Goal: Use online tool/utility: Utilize a website feature to perform a specific function

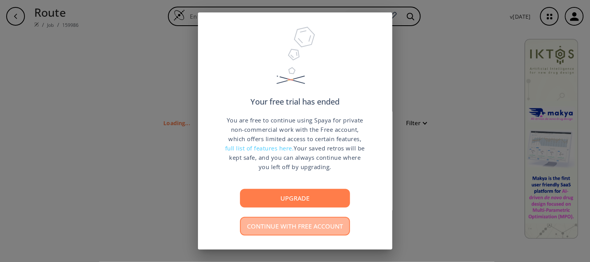
type input "C1C(C)=C(N2C3N=C(C4C(O)=CC=CC=4F)C(F)=CC=3C(N3C(C)CN(C(O)CS)CC3)=NC2=O)C(C(C)C)…"
click at [314, 229] on button "Continue with free account" at bounding box center [295, 226] width 110 height 19
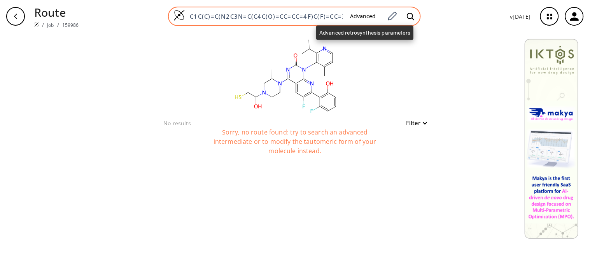
click at [354, 13] on button "Advanced" at bounding box center [363, 16] width 38 height 14
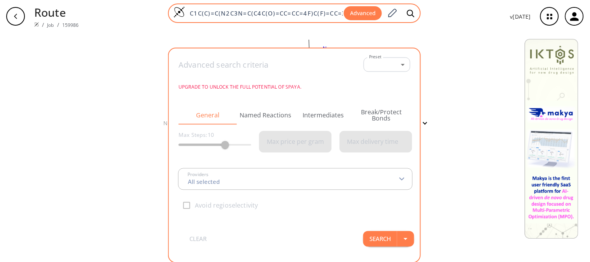
scroll to position [0, 152]
type input "All selected"
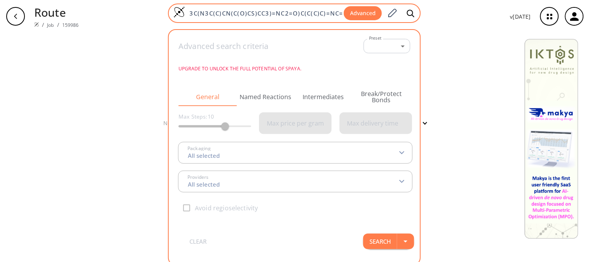
click at [343, 14] on input "C1C(C)=C(N2C3N=C(C4C(O)=CC=CC=4F)C(F)=CC=3C(N3C(C)CN(C(O)CS)CC3)=NC2=O)C(C(C)C)…" at bounding box center [264, 13] width 159 height 8
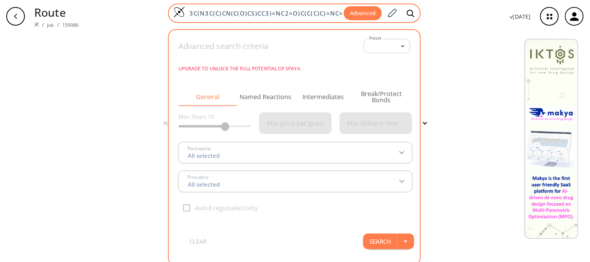
paste input "Larbi@021988"
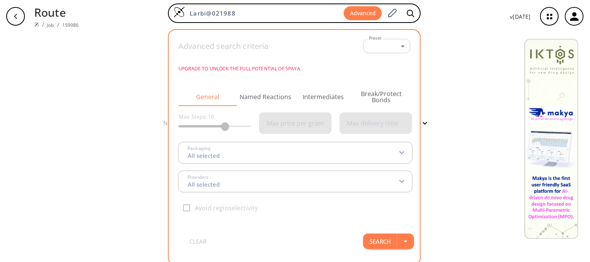
scroll to position [0, 0]
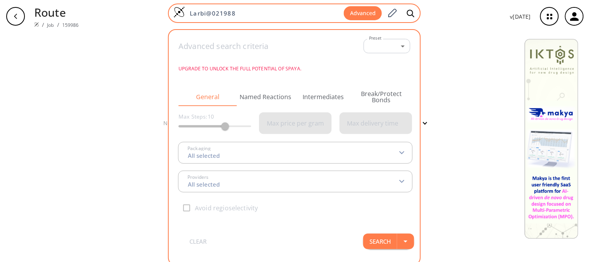
drag, startPoint x: 234, startPoint y: 13, endPoint x: 188, endPoint y: 17, distance: 46.5
click at [188, 17] on div "Larbi@021988 Advanced" at bounding box center [294, 12] width 253 height 19
paste input "CSc1[nH]c2c(n1)cc(c1c2cccc1)C/N=C/C(=O)CSc1nc2c([nH]1)cccc2"
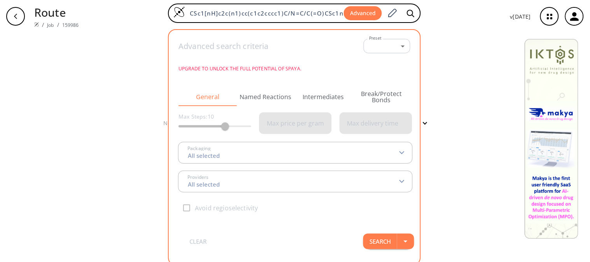
scroll to position [0, 49]
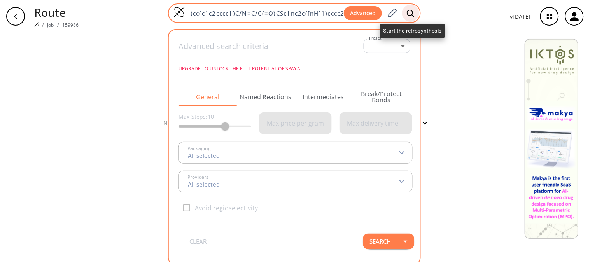
type input "CSc1[nH]c2c(n1)cc(c1c2cccc1)C/N=C/C(=O)CSc1nc2c([nH]1)cccc2"
click at [417, 14] on div at bounding box center [410, 13] width 17 height 17
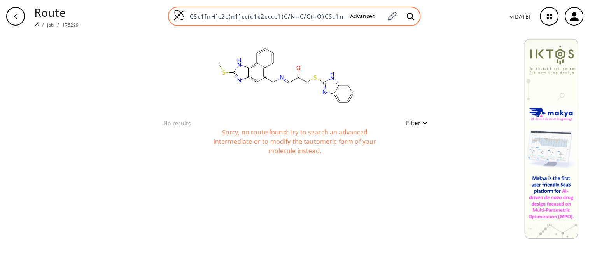
click at [331, 19] on input "CSc1[nH]c2c(n1)cc(c1c2cccc1)C/N=C/C(=O)CSc1nc2c([nH]1)cccc2" at bounding box center [264, 16] width 159 height 8
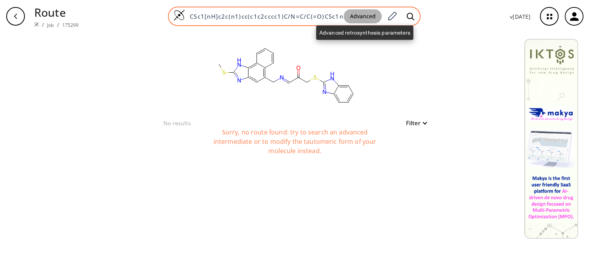
click at [347, 16] on button "Advanced" at bounding box center [363, 16] width 38 height 14
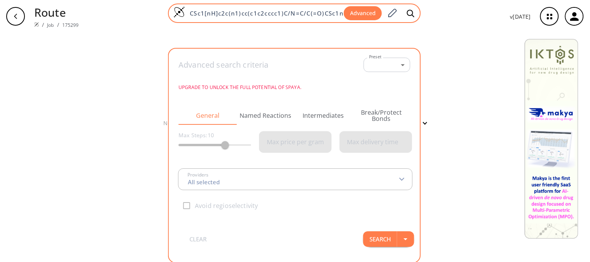
type input "All selected"
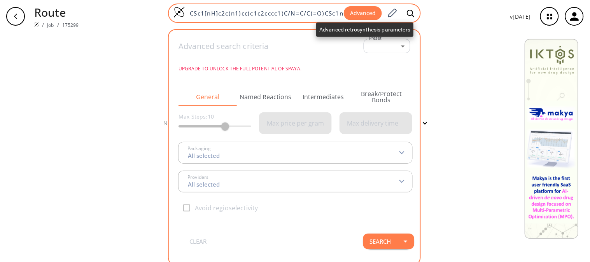
click at [345, 13] on span "Advanced" at bounding box center [363, 13] width 38 height 14
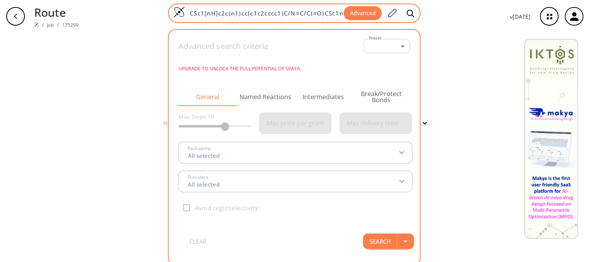
scroll to position [0, 49]
drag, startPoint x: 192, startPoint y: 13, endPoint x: 406, endPoint y: 16, distance: 214.3
click at [406, 16] on div "CSc1[nH]c2c(n1)cc(c1c2cccc1)C/N=C/C(=O)CSc1nc2c([nH]1)cccc2 Advanced" at bounding box center [294, 12] width 253 height 19
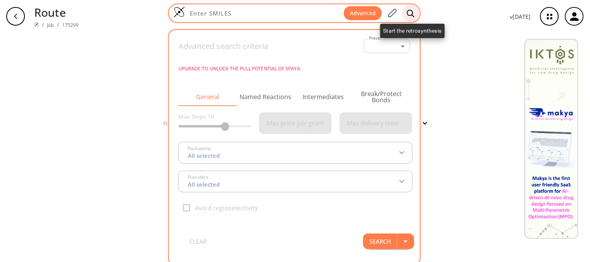
scroll to position [0, 0]
paste input "CSc1nc2cc(CN)c3ccccc3c2[nH]1"
type input "CSc1nc2cc(CN)c3ccccc3c2[nH]1"
click at [411, 11] on icon at bounding box center [411, 13] width 8 height 8
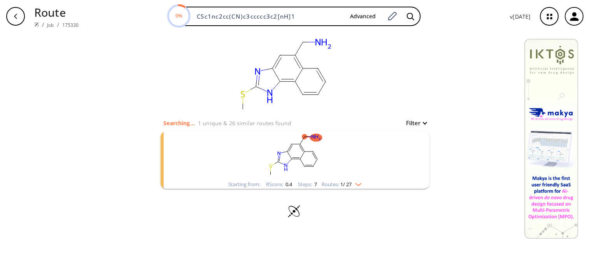
click at [332, 152] on rect "clusters" at bounding box center [295, 155] width 202 height 49
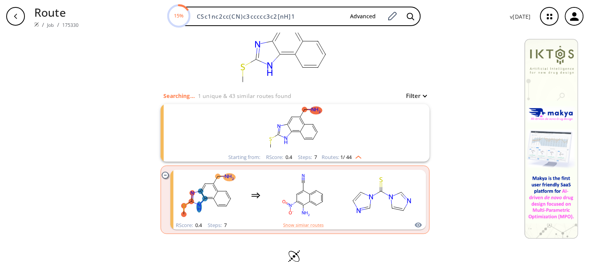
scroll to position [9, 0]
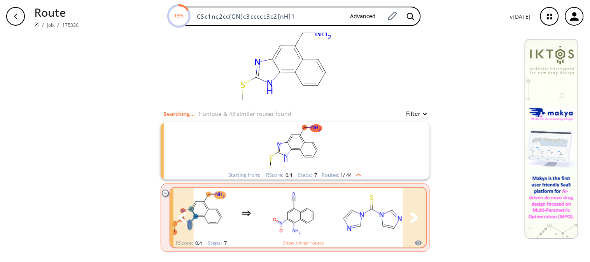
click at [403, 201] on button "clusters" at bounding box center [414, 218] width 23 height 60
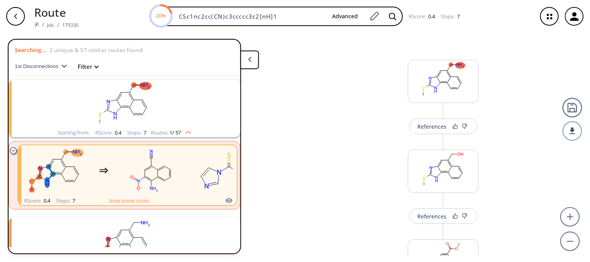
scroll to position [0, 0]
drag, startPoint x: 546, startPoint y: 0, endPoint x: 356, endPoint y: 71, distance: 203.0
click at [568, 244] on circle at bounding box center [570, 242] width 19 height 19
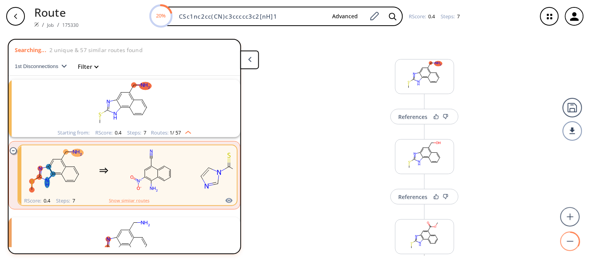
click at [568, 244] on circle at bounding box center [570, 242] width 19 height 19
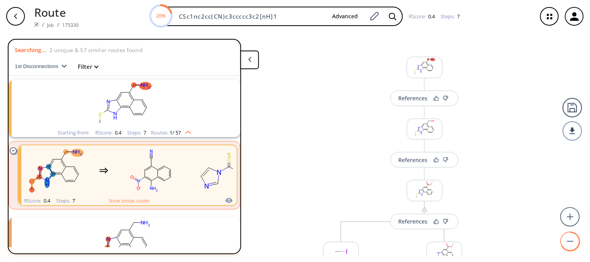
scroll to position [0, 0]
click at [568, 244] on circle at bounding box center [570, 242] width 19 height 19
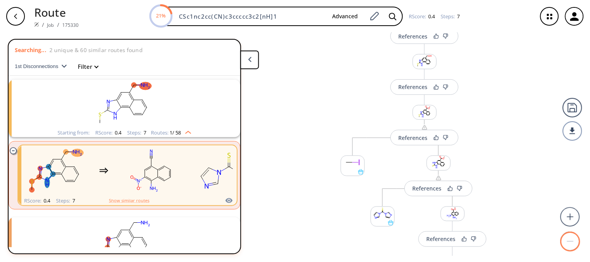
scroll to position [17, 0]
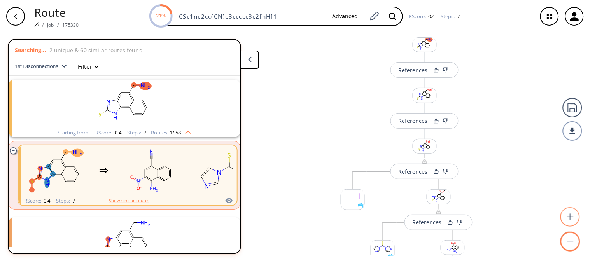
click at [569, 218] on circle at bounding box center [570, 217] width 19 height 19
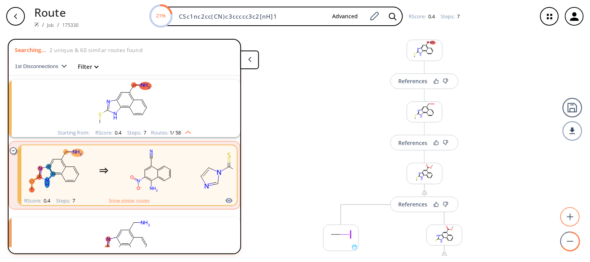
click at [569, 218] on circle at bounding box center [570, 217] width 19 height 19
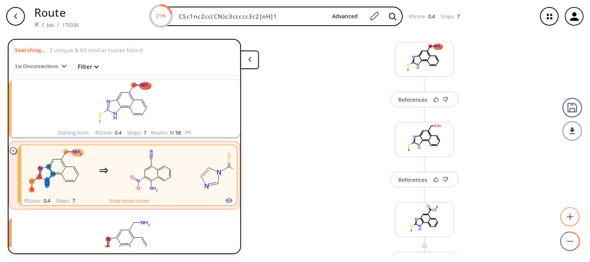
click at [569, 218] on circle at bounding box center [570, 217] width 19 height 19
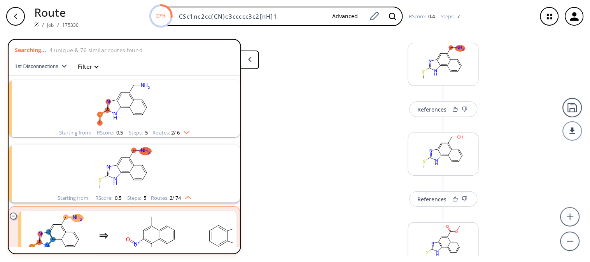
click at [149, 112] on rect "clusters" at bounding box center [124, 104] width 202 height 49
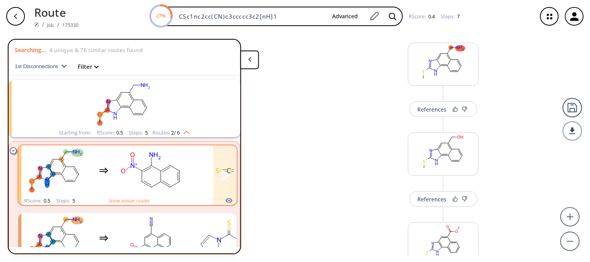
click at [196, 177] on rect "clusters" at bounding box center [229, 171] width 70 height 49
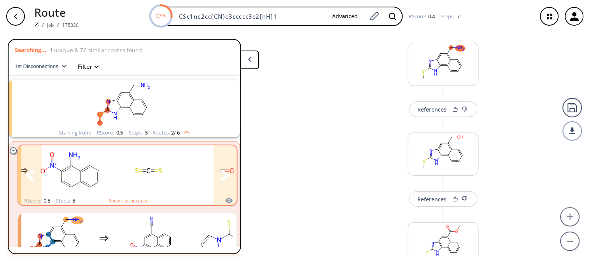
click at [221, 177] on icon "clusters" at bounding box center [225, 175] width 8 height 10
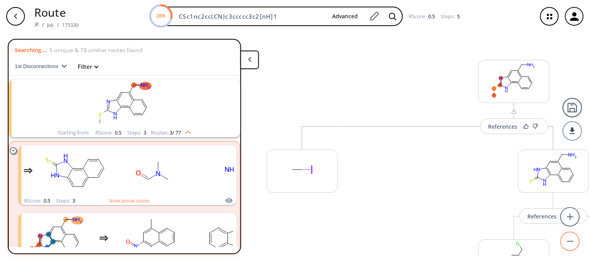
click at [574, 243] on circle at bounding box center [570, 242] width 19 height 19
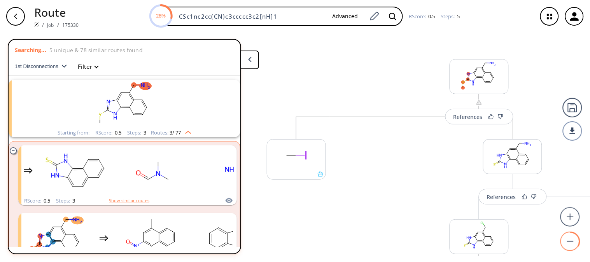
click at [574, 243] on circle at bounding box center [570, 242] width 19 height 19
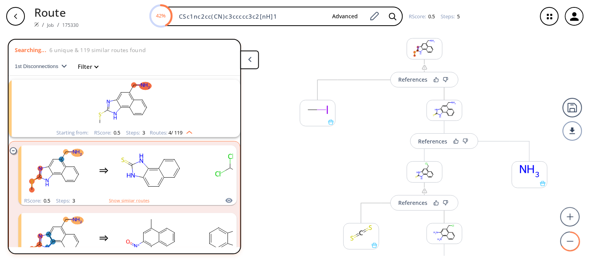
scroll to position [20, 0]
click at [569, 221] on circle at bounding box center [570, 217] width 19 height 19
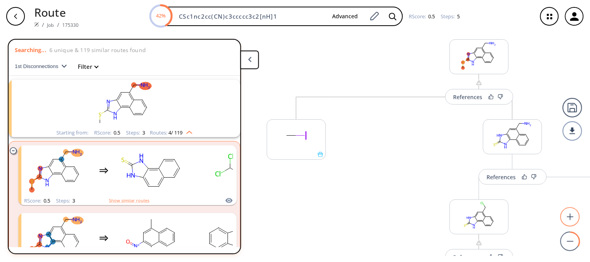
click at [569, 221] on circle at bounding box center [570, 217] width 19 height 19
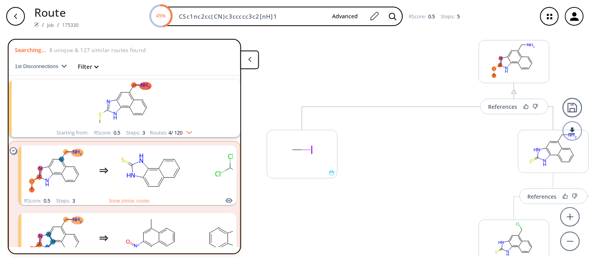
scroll to position [0, 0]
click at [569, 238] on circle at bounding box center [570, 242] width 19 height 19
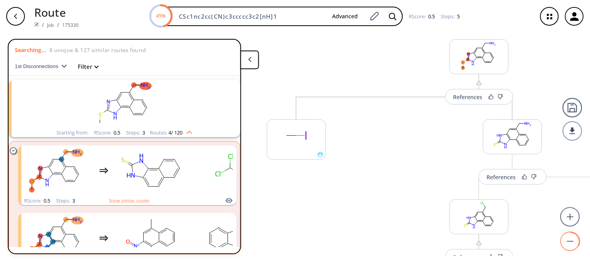
click at [569, 238] on circle at bounding box center [570, 242] width 19 height 19
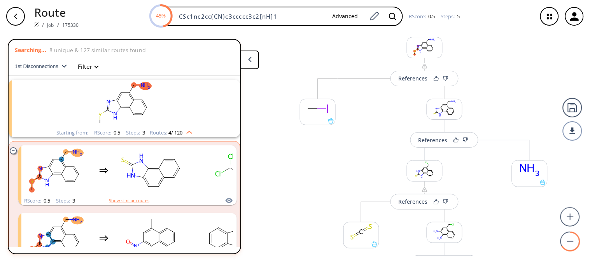
scroll to position [21, 0]
click at [570, 225] on circle at bounding box center [570, 217] width 19 height 19
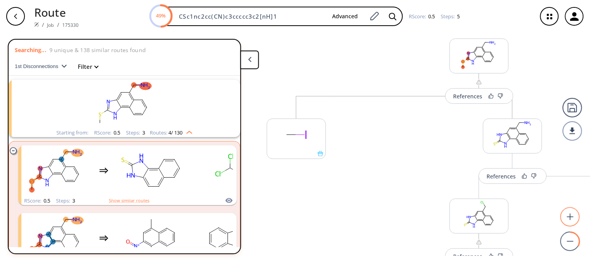
click at [570, 225] on circle at bounding box center [570, 217] width 19 height 19
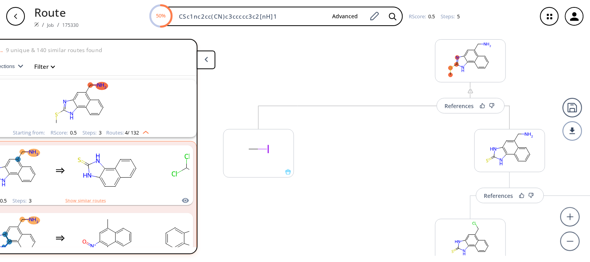
scroll to position [0, 92]
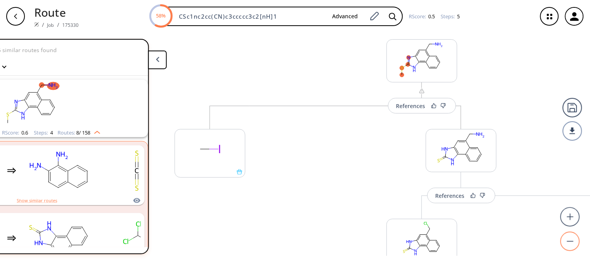
click at [573, 243] on circle at bounding box center [570, 242] width 19 height 19
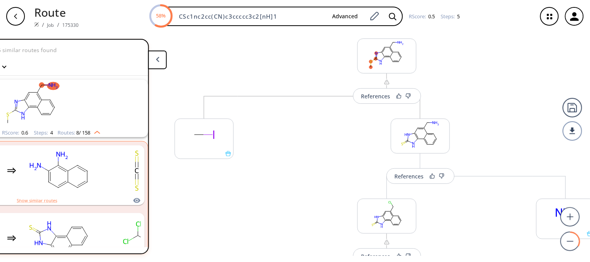
scroll to position [0, 92]
click at [569, 245] on circle at bounding box center [570, 242] width 19 height 19
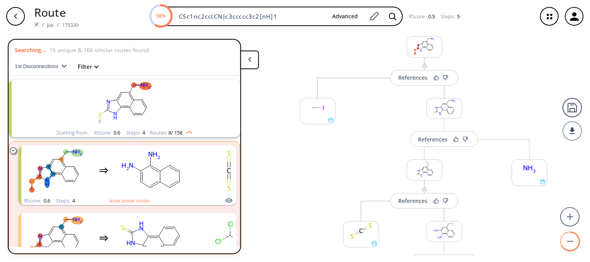
scroll to position [0, 0]
drag, startPoint x: 446, startPoint y: 258, endPoint x: 478, endPoint y: 254, distance: 32.2
click at [478, 254] on div "References More routes from here More routes from here References More routes f…" at bounding box center [295, 147] width 590 height 229
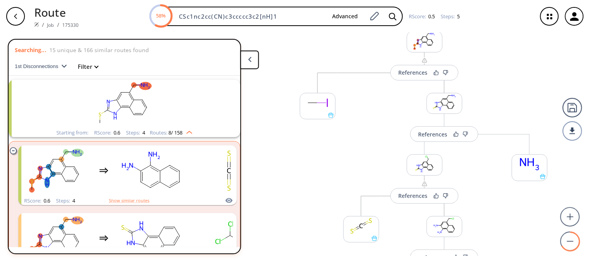
drag, startPoint x: 502, startPoint y: 257, endPoint x: 519, endPoint y: 234, distance: 28.3
click at [519, 234] on div "References More routes from here More routes from here References More routes f…" at bounding box center [295, 147] width 590 height 229
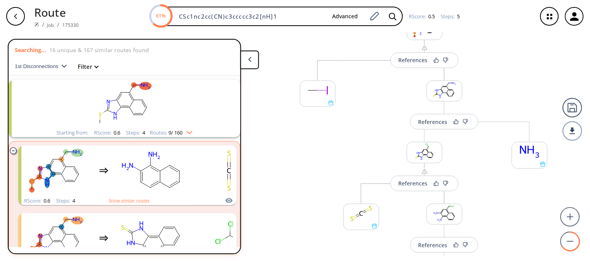
drag, startPoint x: 519, startPoint y: 234, endPoint x: 467, endPoint y: 222, distance: 54.0
click at [467, 222] on div "References More routes from here More routes from here References More routes f…" at bounding box center [295, 144] width 590 height 223
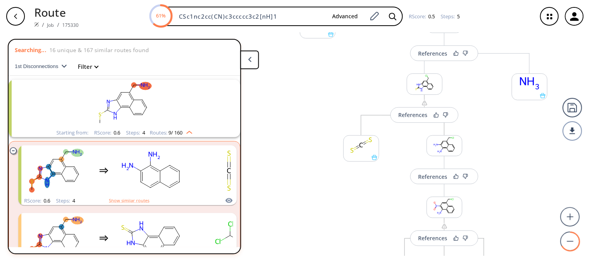
scroll to position [109, 0]
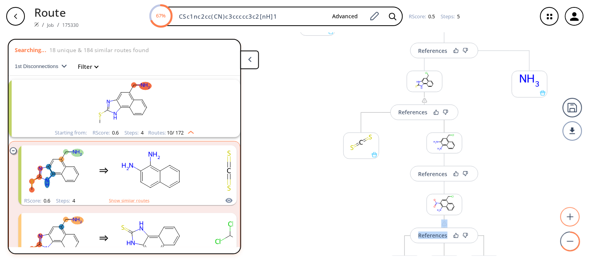
click at [571, 220] on circle at bounding box center [570, 217] width 19 height 19
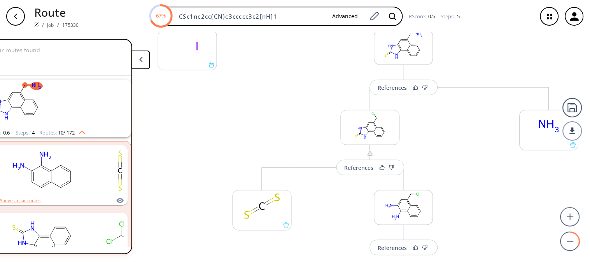
scroll to position [0, 116]
click at [565, 247] on circle at bounding box center [570, 242] width 19 height 19
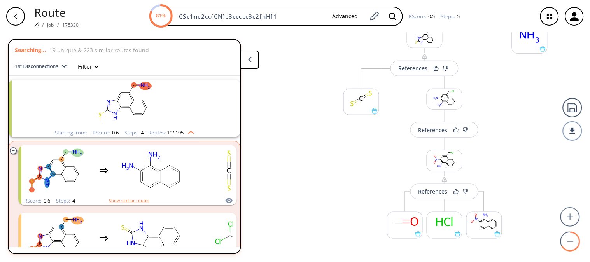
scroll to position [169, 0]
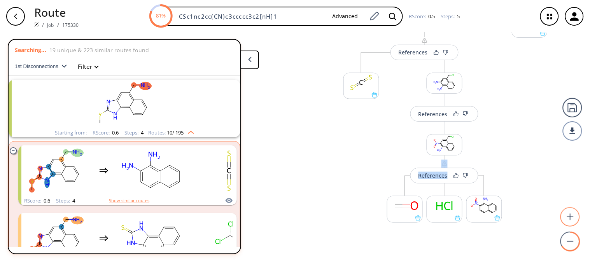
click at [568, 215] on circle at bounding box center [570, 217] width 19 height 19
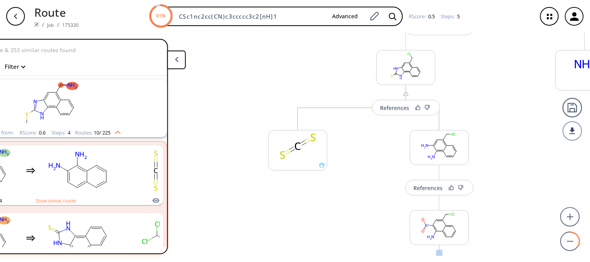
scroll to position [0, 86]
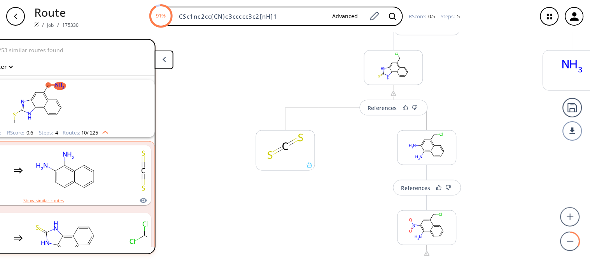
click at [576, 245] on circle at bounding box center [570, 242] width 19 height 19
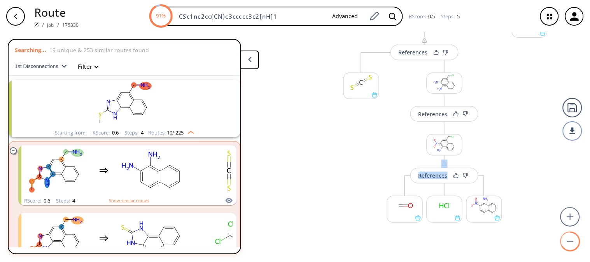
scroll to position [0, 0]
click at [570, 219] on circle at bounding box center [570, 217] width 19 height 19
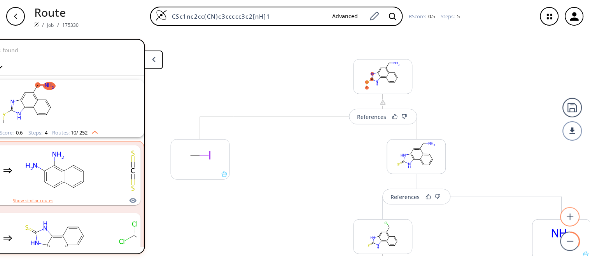
click at [574, 220] on circle at bounding box center [570, 217] width 19 height 19
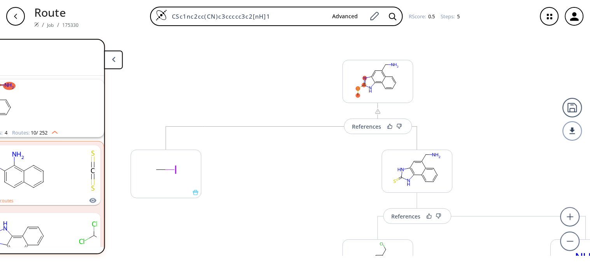
scroll to position [0, 192]
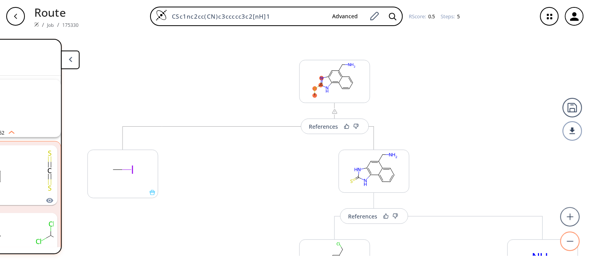
click at [575, 245] on circle at bounding box center [570, 242] width 19 height 19
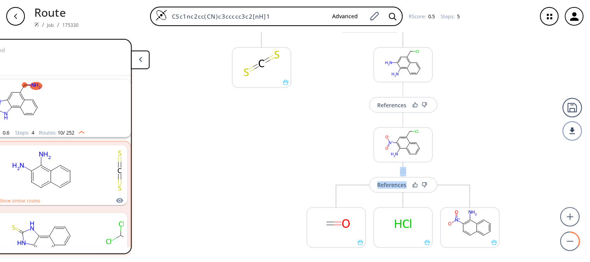
scroll to position [0, 0]
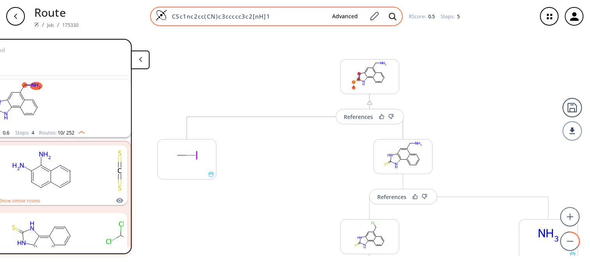
click at [268, 12] on input "CSc1nc2cc(CN)c3ccccc3c2[nH]1" at bounding box center [246, 16] width 159 height 8
drag, startPoint x: 271, startPoint y: 16, endPoint x: 167, endPoint y: 18, distance: 103.5
click at [167, 18] on input "CSc1nc2cc(CN)c3ccccc3c2[nH]1" at bounding box center [246, 16] width 159 height 8
paste input ".O=CC(=O)CSc1nc2ccccc2[nH]1>>CSc1[nH]c2c(n1)cc(c1c2cccc1)C/N=C/C(=O)CSc1nc2c([n…"
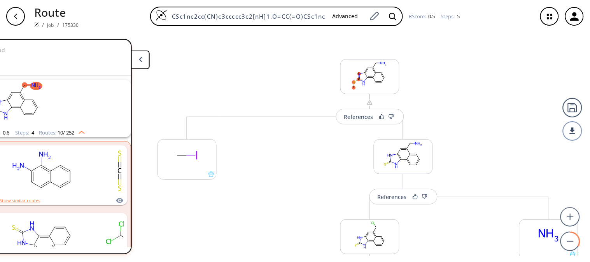
drag, startPoint x: 272, startPoint y: 16, endPoint x: 145, endPoint y: 7, distance: 127.9
click at [145, 7] on div "CSc1nc2cc(CN)c3ccccc3c2[nH]1.O=CC(=O)CSc1nc2ccccc2[nH]1>>CSc1[nH]c2c(n1)cc(c1c2…" at bounding box center [308, 16] width 446 height 19
type input "O=CC(=O)CSc1nc2ccccc2[nH]1>>CSc1[nH]c2c(n1)cc(c1c2cccc1)C/N=C/C(=O)CSc1nc2c([nH…"
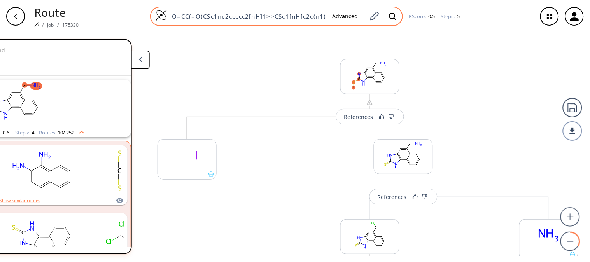
click at [173, 16] on input "O=CC(=O)CSc1nc2ccccc2[nH]1>>CSc1[nH]c2c(n1)cc(c1c2cccc1)C/N=C/C(=O)CSc1nc2c([nH…" at bounding box center [246, 16] width 159 height 8
click at [393, 17] on icon at bounding box center [393, 16] width 8 height 8
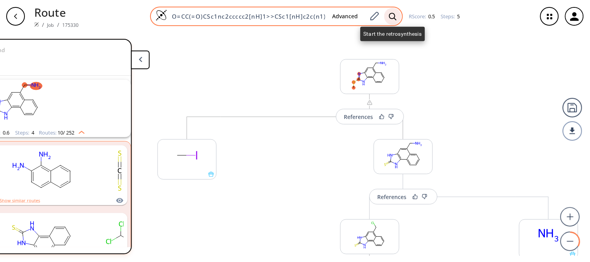
click at [393, 17] on icon at bounding box center [393, 16] width 8 height 8
click at [394, 17] on icon at bounding box center [392, 15] width 7 height 7
click at [393, 14] on icon at bounding box center [393, 16] width 8 height 8
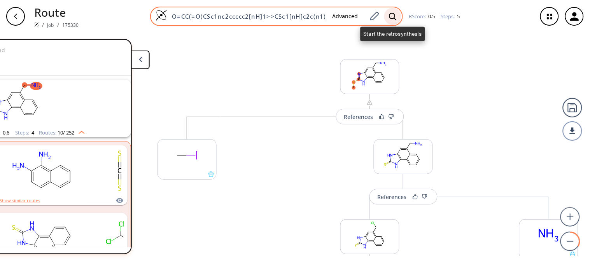
click at [392, 14] on icon at bounding box center [393, 16] width 8 height 8
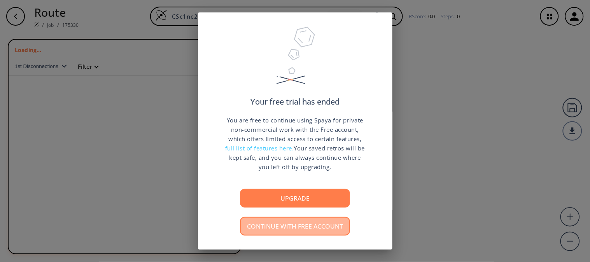
click at [298, 226] on button "Continue with free account" at bounding box center [295, 226] width 110 height 19
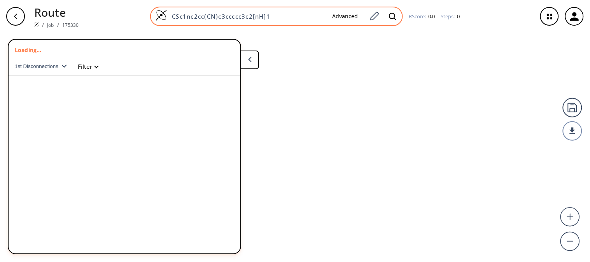
click at [297, 12] on input "CSc1nc2cc(CN)c3ccccc3c2[nH]1" at bounding box center [246, 16] width 159 height 8
drag, startPoint x: 287, startPoint y: 14, endPoint x: 152, endPoint y: 17, distance: 134.6
click at [152, 17] on div "CSc1nc2cc(CN)c3ccccc3c2[nH]1 Advanced" at bounding box center [276, 16] width 253 height 19
click at [201, 14] on input at bounding box center [246, 16] width 159 height 8
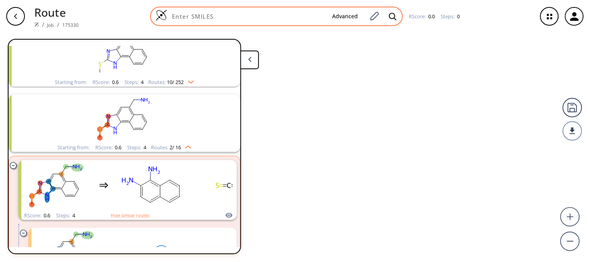
scroll to position [148, 0]
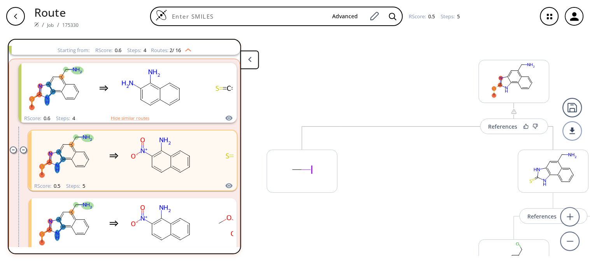
drag, startPoint x: 201, startPoint y: 14, endPoint x: 472, endPoint y: 26, distance: 270.9
click at [472, 26] on div "Advanced RScore : 0.5 Steps : 5" at bounding box center [308, 16] width 446 height 19
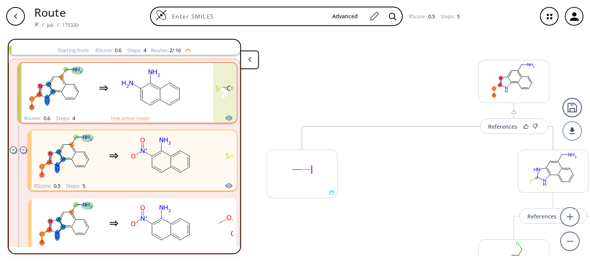
click at [89, 83] on rect "clusters" at bounding box center [56, 88] width 70 height 49
type input "CSc1nc2cc(CN)c3ccccc3c2[nH]1"
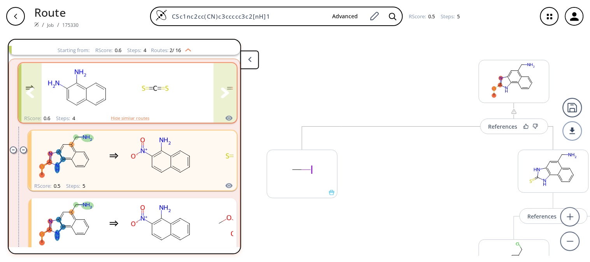
click at [221, 93] on icon "clusters" at bounding box center [225, 92] width 9 height 11
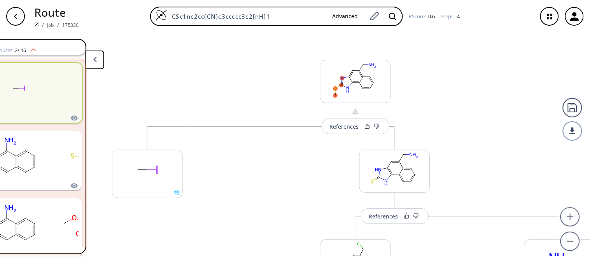
scroll to position [0, 184]
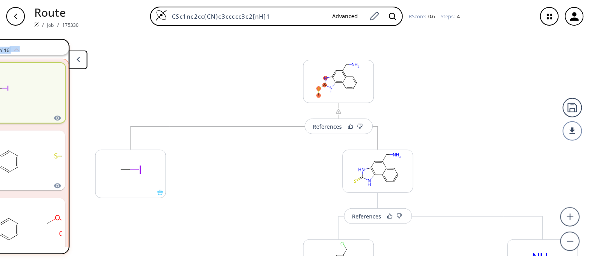
drag, startPoint x: 581, startPoint y: 123, endPoint x: 584, endPoint y: 161, distance: 38.3
click at [584, 161] on body "Route / Job / 175330 CSc1nc2cc(CN)c3ccccc3c2[nH]1 Advanced RScore : 0.6 Steps :…" at bounding box center [295, 131] width 590 height 262
click at [581, 129] on div at bounding box center [572, 130] width 19 height 19
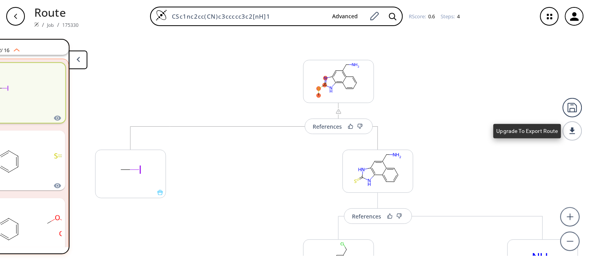
click at [581, 129] on div at bounding box center [572, 130] width 19 height 19
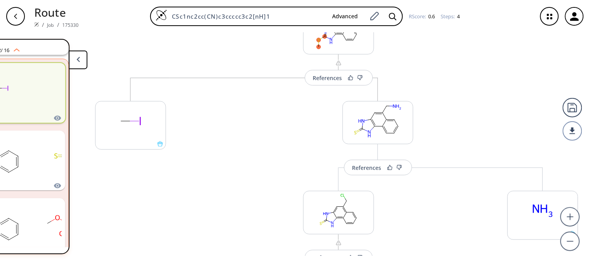
scroll to position [31, 0]
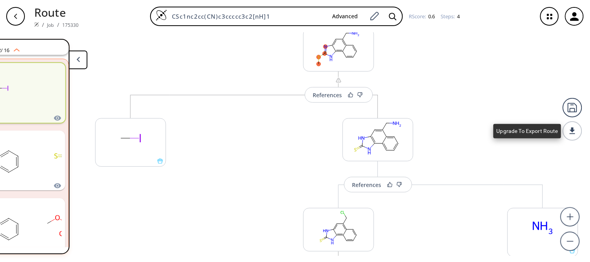
click at [572, 135] on div at bounding box center [572, 130] width 19 height 19
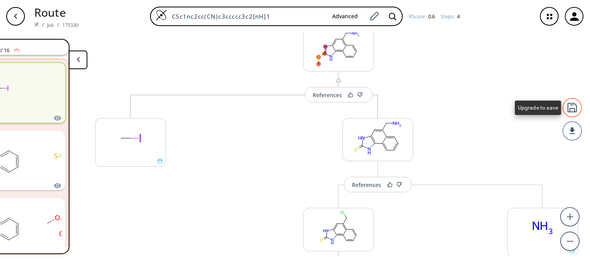
click at [574, 111] on div at bounding box center [572, 107] width 19 height 19
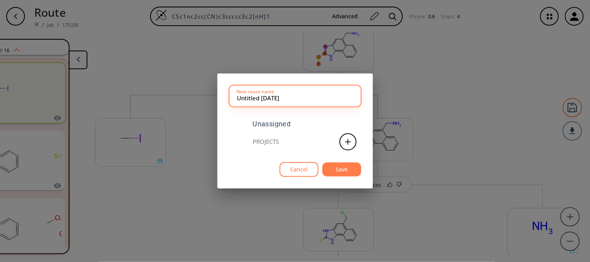
scroll to position [0, 178]
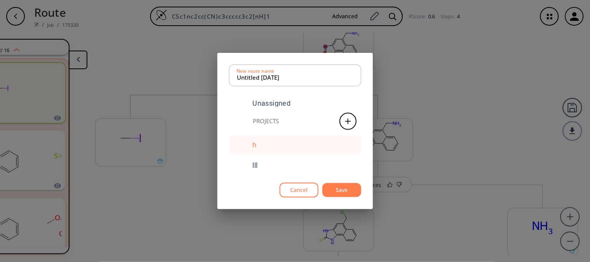
click at [257, 146] on div "h" at bounding box center [255, 145] width 4 height 7
click at [338, 191] on button "Save" at bounding box center [341, 190] width 39 height 14
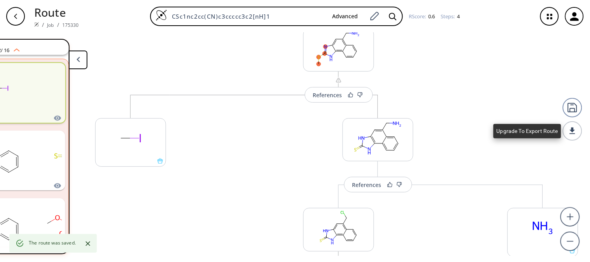
click at [577, 135] on div at bounding box center [572, 130] width 19 height 19
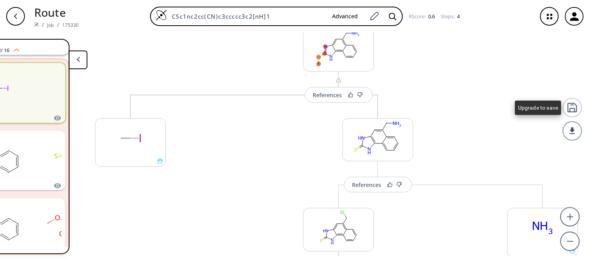
click at [576, 117] on div at bounding box center [572, 107] width 19 height 19
click at [574, 102] on div at bounding box center [572, 107] width 19 height 19
click at [551, 16] on icon "button" at bounding box center [549, 16] width 21 height 21
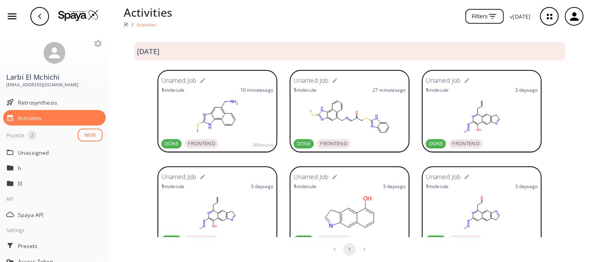
click at [40, 17] on icon "button" at bounding box center [40, 16] width 6 height 6
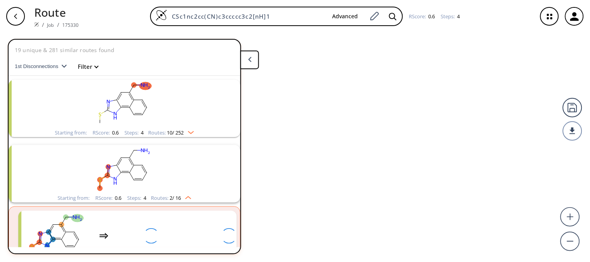
scroll to position [82, 0]
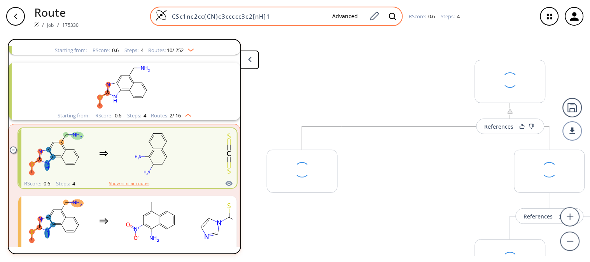
click at [275, 17] on input "CSc1nc2cc(CN)c3ccccc3c2[nH]1" at bounding box center [246, 16] width 159 height 8
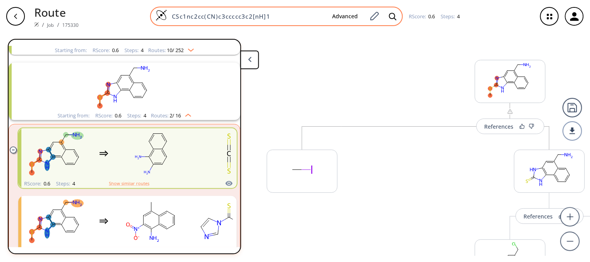
drag, startPoint x: 275, startPoint y: 17, endPoint x: 163, endPoint y: 16, distance: 111.2
click at [163, 16] on div "CSc1nc2cc(CN)c3ccccc3c2[nH]1 Advanced" at bounding box center [276, 16] width 253 height 19
click at [212, 16] on input "CSc1nc2cc(CN)c3ccccc3c2[nH]1" at bounding box center [246, 16] width 159 height 8
drag, startPoint x: 212, startPoint y: 16, endPoint x: 172, endPoint y: 14, distance: 40.1
click at [172, 14] on input "CSc1nc2cc(CN)c3ccccc3c2[nH]1" at bounding box center [246, 16] width 159 height 8
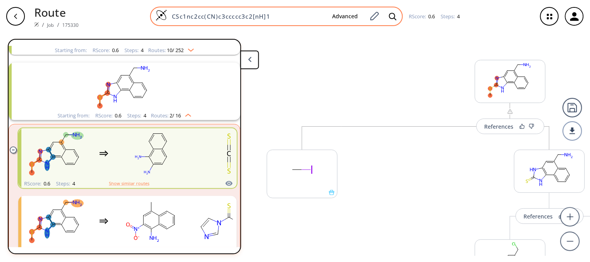
drag, startPoint x: 171, startPoint y: 16, endPoint x: 269, endPoint y: 10, distance: 97.7
click at [269, 10] on div "CSc1nc2cc(CN)c3ccccc3c2[nH]1 Advanced" at bounding box center [276, 16] width 253 height 19
paste input "CSc1nc2cc(CN)c3ccccc3c2[nH]1.O=CC(=O)CSc1nc2ccccc2[nH]1>>CSc1[nH]c2c(n1)cc(c1c2…"
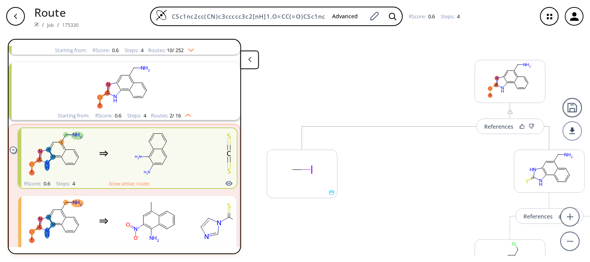
scroll to position [0, 253]
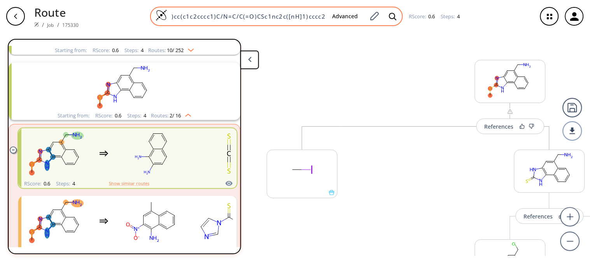
click at [234, 16] on input "CSc1nc2cc(CN)c3ccccc3c2[nH]1.O=CC(=O)CSc1nc2ccccc2[nH]1>>CSc1[nH]c2c(n1)cc(c1c2…" at bounding box center [246, 16] width 159 height 8
drag, startPoint x: 179, startPoint y: 16, endPoint x: 162, endPoint y: 16, distance: 17.5
click at [162, 16] on div "CSc1nc2cc(CN)c3ccccc3c2[nH]1.O=CC(=O)CSc1nc2ccccc2[nH]1>>CSc1[nH]c2c(n1)cc(c1c2…" at bounding box center [276, 16] width 253 height 19
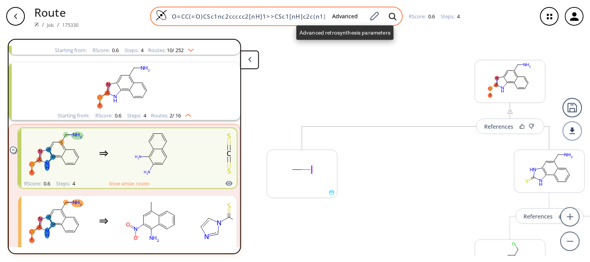
scroll to position [0, 152]
drag, startPoint x: 267, startPoint y: 14, endPoint x: 362, endPoint y: 18, distance: 95.4
click at [362, 18] on div "O=CC(=O)CSc1nc2ccccc2[nH]1>>CSc1[nH]c2c(n1)cc(c1c2cccc1)C/N=C/C(=O)CSc1nc2c([nH…" at bounding box center [276, 16] width 253 height 19
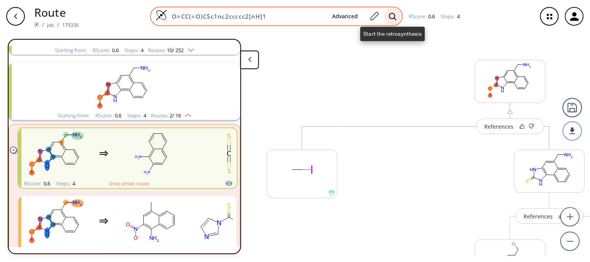
type input "O=CC(=O)CSc1nc2ccccc2[nH]1"
click at [394, 14] on icon at bounding box center [392, 15] width 7 height 7
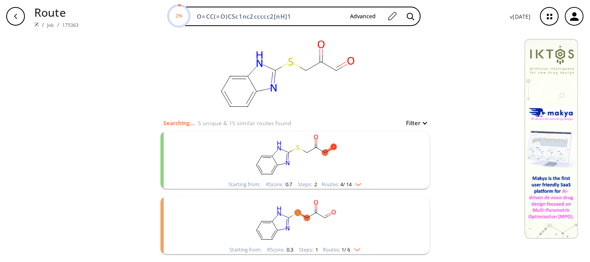
click at [323, 149] on rect "clusters" at bounding box center [295, 155] width 202 height 49
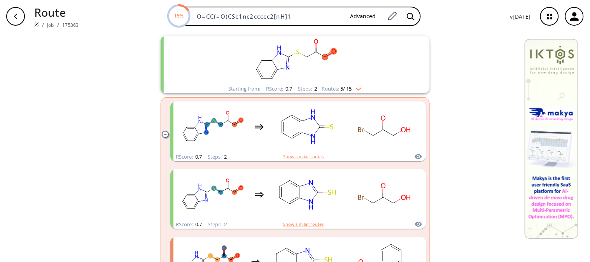
scroll to position [161, 0]
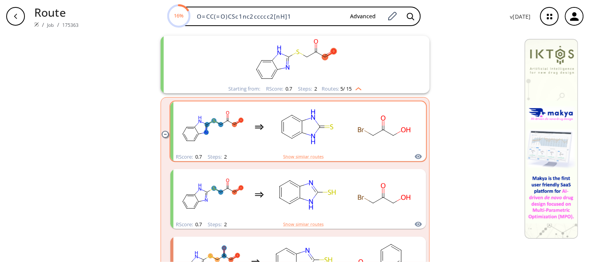
click at [416, 132] on div "clusters" at bounding box center [298, 126] width 249 height 51
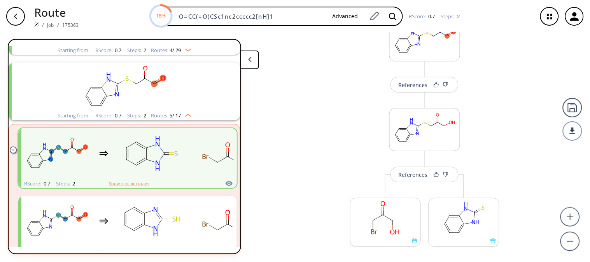
scroll to position [32, 0]
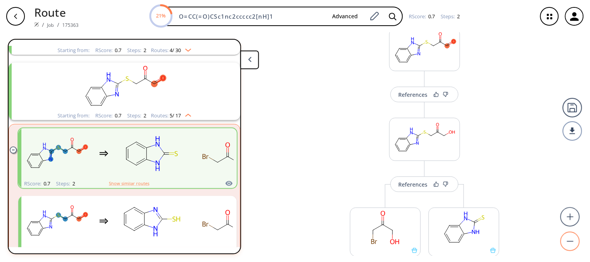
click at [570, 245] on circle at bounding box center [570, 242] width 19 height 19
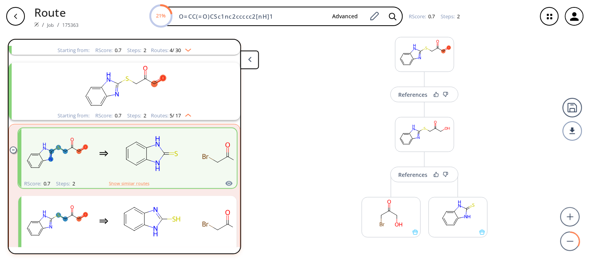
scroll to position [21, 0]
click at [421, 52] on rect at bounding box center [424, 54] width 58 height 32
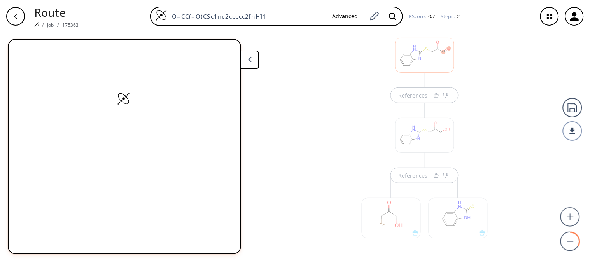
scroll to position [3, 0]
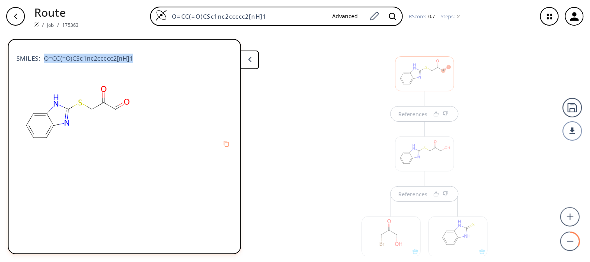
drag, startPoint x: 44, startPoint y: 56, endPoint x: 131, endPoint y: 57, distance: 87.1
click at [131, 57] on span "O=CC(=O)CSc1nc2ccccc2[nH]1" at bounding box center [86, 58] width 93 height 9
copy span "O=CC(=O)CSc1nc2ccccc2[nH]1"
click at [428, 147] on div at bounding box center [424, 153] width 59 height 35
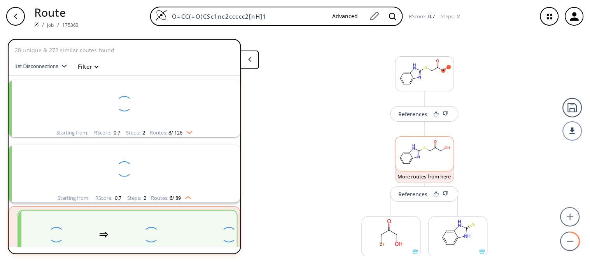
scroll to position [82, 0]
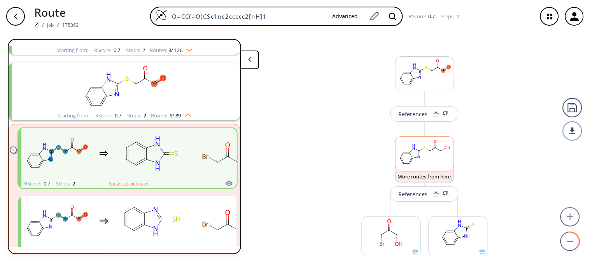
click at [428, 147] on rect at bounding box center [424, 153] width 58 height 32
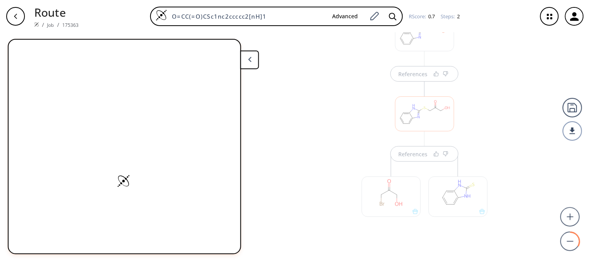
scroll to position [51, 0]
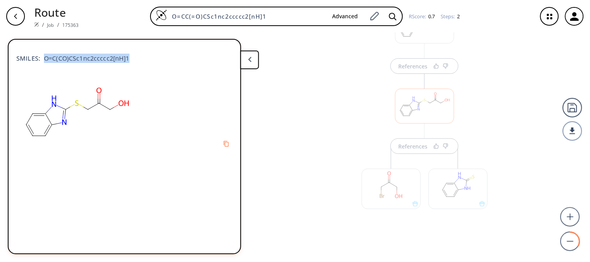
drag, startPoint x: 44, startPoint y: 58, endPoint x: 134, endPoint y: 56, distance: 89.8
click at [134, 56] on div "SMILES: O=C(CO)CSc1nc2ccccc2[nH]1" at bounding box center [124, 54] width 216 height 17
copy span "O=C(CO)CSc1nc2ccccc2[nH]1"
click at [386, 184] on div at bounding box center [391, 189] width 59 height 40
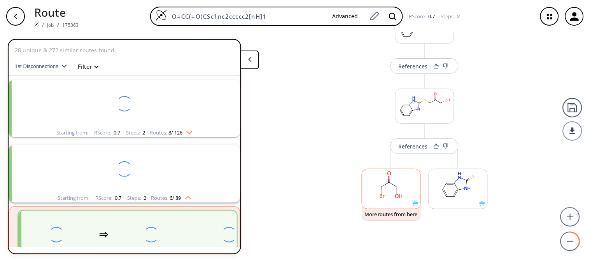
scroll to position [82, 0]
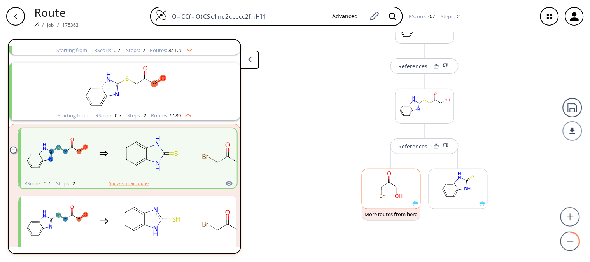
click at [386, 184] on ellipse at bounding box center [388, 182] width 5 height 5
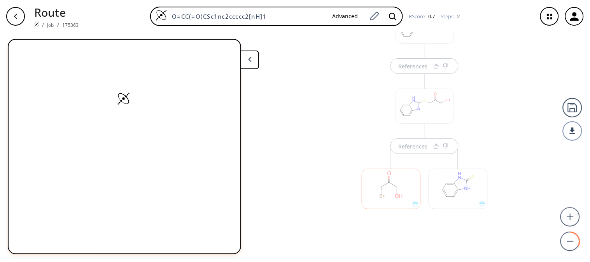
scroll to position [0, 0]
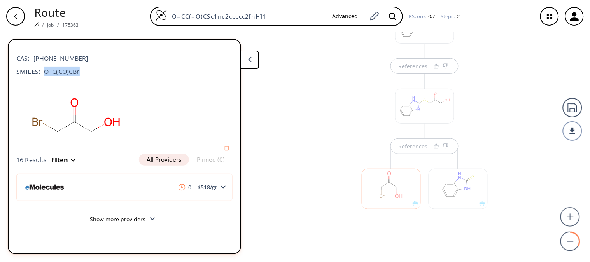
drag, startPoint x: 45, startPoint y: 71, endPoint x: 78, endPoint y: 71, distance: 33.1
click at [78, 71] on span "O=C(CO)CBr" at bounding box center [60, 71] width 40 height 9
copy span "O=C(CO)CBr"
click at [464, 193] on div at bounding box center [457, 189] width 59 height 40
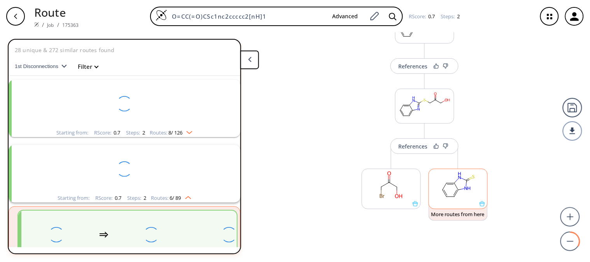
scroll to position [82, 0]
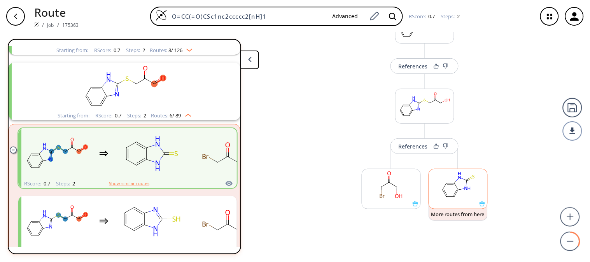
drag, startPoint x: 464, startPoint y: 193, endPoint x: 477, endPoint y: 179, distance: 19.3
click at [477, 179] on rect at bounding box center [458, 185] width 58 height 32
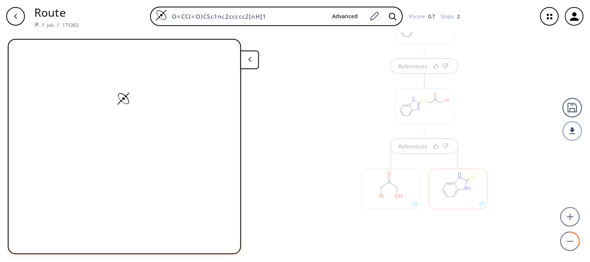
scroll to position [0, 0]
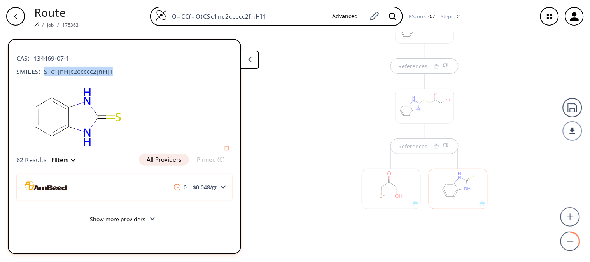
drag, startPoint x: 110, startPoint y: 70, endPoint x: 40, endPoint y: 75, distance: 70.5
click at [40, 75] on span "S=c1[nH]c2ccccc2[nH]1" at bounding box center [76, 71] width 73 height 9
click at [74, 68] on span "S=c1[nH]c2ccccc2[nH]1" at bounding box center [76, 71] width 73 height 9
drag, startPoint x: 74, startPoint y: 68, endPoint x: 59, endPoint y: 74, distance: 16.1
click at [59, 74] on span "S=c1[nH]c2ccccc2[nH]1" at bounding box center [76, 71] width 73 height 9
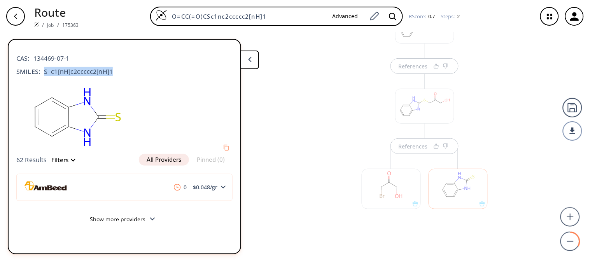
drag, startPoint x: 44, startPoint y: 71, endPoint x: 111, endPoint y: 70, distance: 67.7
click at [111, 70] on div "SMILES: S=c1[nH]c2ccccc2[nH]1" at bounding box center [124, 71] width 216 height 9
copy span "S=c1[nH]c2ccccc2[nH]1"
click at [428, 105] on div at bounding box center [424, 106] width 59 height 35
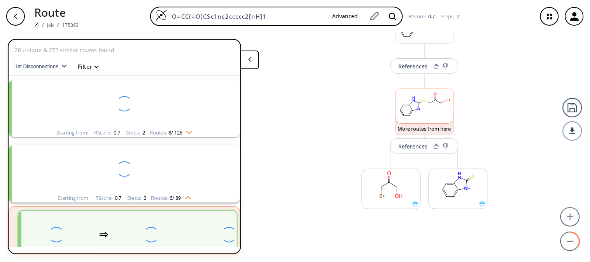
scroll to position [82, 0]
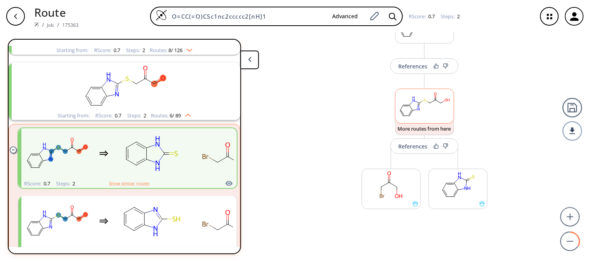
click at [427, 112] on rect at bounding box center [424, 105] width 58 height 32
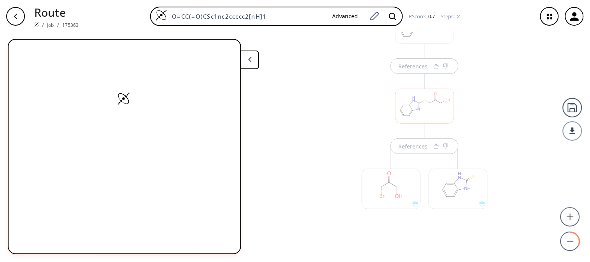
scroll to position [0, 0]
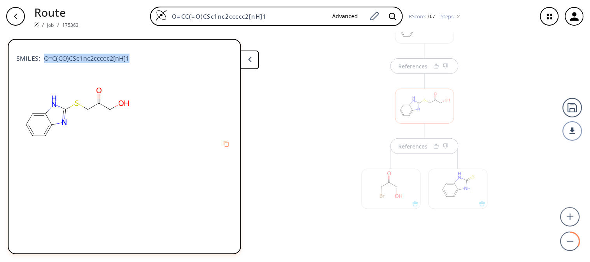
drag, startPoint x: 44, startPoint y: 57, endPoint x: 131, endPoint y: 58, distance: 86.3
click at [131, 58] on div "SMILES: O=C(CO)CSc1nc2ccccc2[nH]1" at bounding box center [124, 54] width 216 height 17
copy span "O=C(CO)CSc1nc2ccccc2[nH]1"
click at [425, 163] on div at bounding box center [424, 156] width 59 height 35
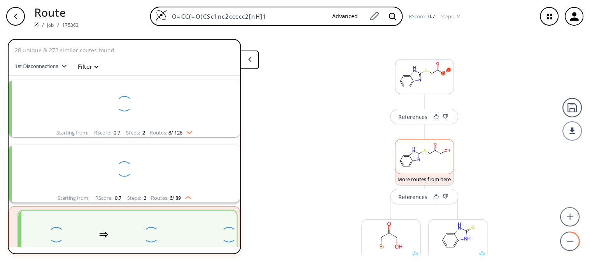
scroll to position [82, 0]
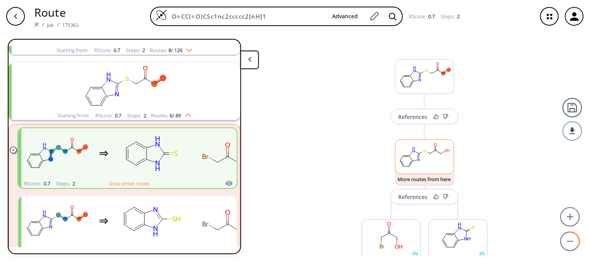
click at [425, 163] on rect at bounding box center [424, 156] width 58 height 32
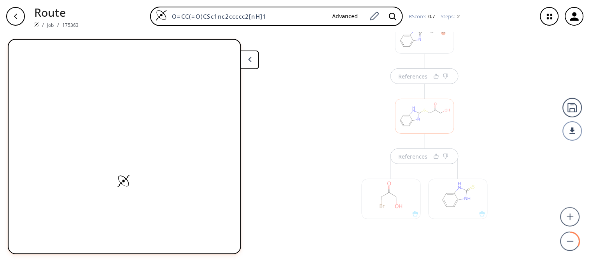
scroll to position [51, 0]
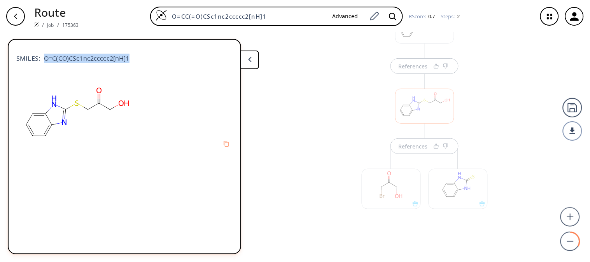
drag, startPoint x: 44, startPoint y: 57, endPoint x: 148, endPoint y: 59, distance: 103.4
click at [148, 59] on div "SMILES: O=C(CO)CSc1nc2ccccc2[nH]1" at bounding box center [124, 54] width 216 height 17
copy span "O=C(CO)CSc1nc2ccccc2[nH]1"
click at [434, 73] on div at bounding box center [424, 60] width 59 height 35
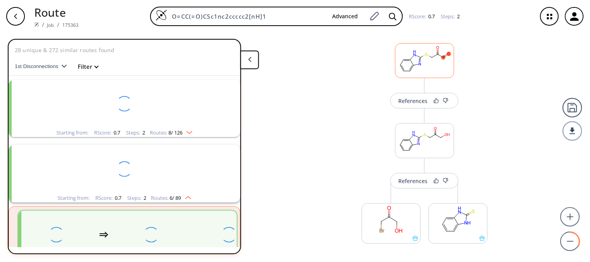
scroll to position [82, 0]
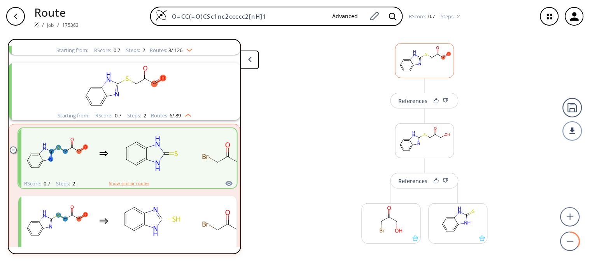
click at [425, 64] on rect at bounding box center [424, 60] width 58 height 32
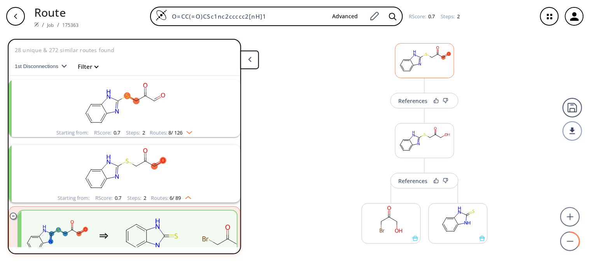
scroll to position [3, 0]
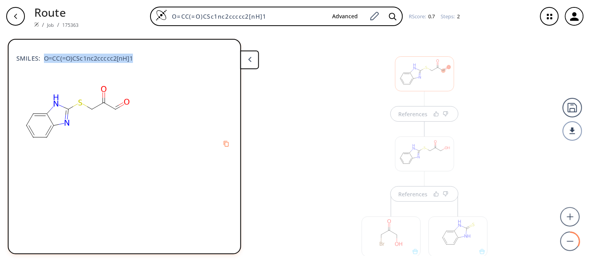
drag, startPoint x: 60, startPoint y: 56, endPoint x: 140, endPoint y: 61, distance: 80.3
click at [140, 61] on div "SMILES: O=CC(=O)CSc1nc2ccccc2[nH]1" at bounding box center [124, 54] width 216 height 17
copy span "O=CC(=O)CSc1nc2ccccc2[nH]1"
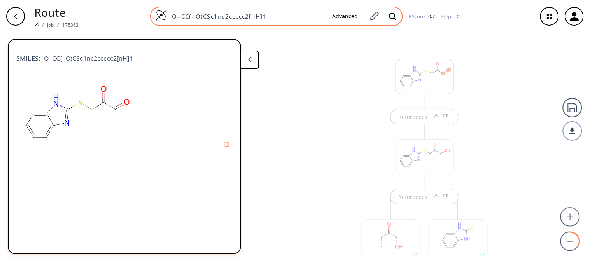
click at [266, 14] on input "O=CC(=O)CSc1nc2ccccc2[nH]1" at bounding box center [246, 16] width 159 height 8
drag, startPoint x: 266, startPoint y: 14, endPoint x: 160, endPoint y: 17, distance: 106.6
click at [160, 17] on div "O=CC(=O)CSc1nc2ccccc2[nH]1 Advanced" at bounding box center [276, 16] width 253 height 19
paste input "CSc1nc2cc(CN)c3ccccc3"
type input "CSc1nc2cc(CN)c3ccccc3c2[nH]1"
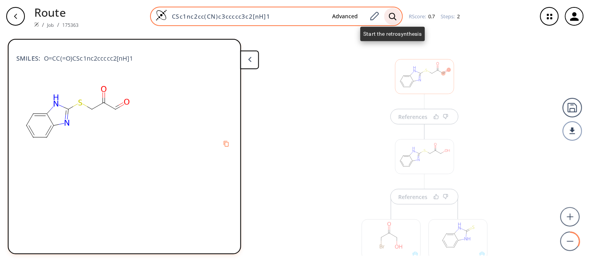
click at [393, 17] on icon at bounding box center [392, 15] width 7 height 7
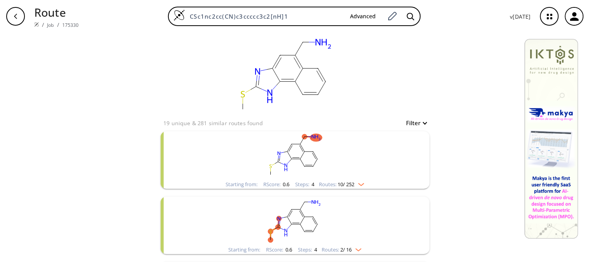
click at [310, 153] on ellipse "clusters" at bounding box center [312, 151] width 5 height 5
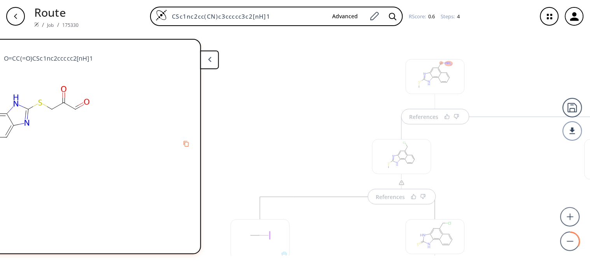
scroll to position [0, 114]
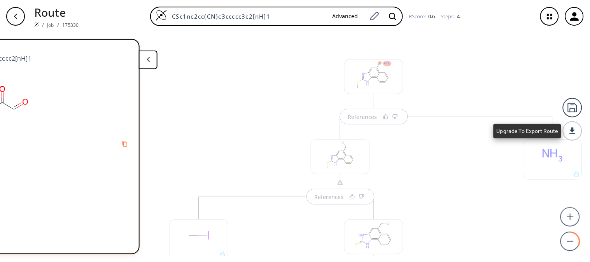
drag, startPoint x: 581, startPoint y: 121, endPoint x: 581, endPoint y: 128, distance: 7.4
click at [581, 128] on div at bounding box center [572, 119] width 19 height 43
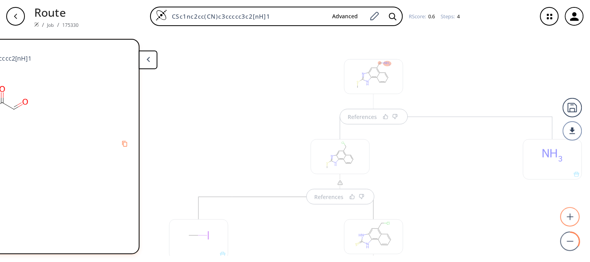
click at [574, 219] on circle at bounding box center [570, 217] width 19 height 19
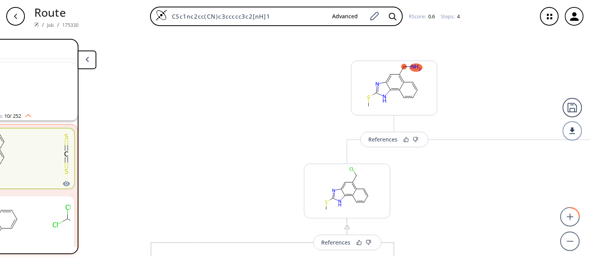
scroll to position [0, 278]
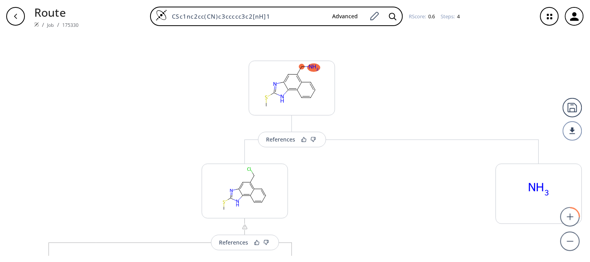
click at [571, 240] on circle at bounding box center [570, 242] width 19 height 19
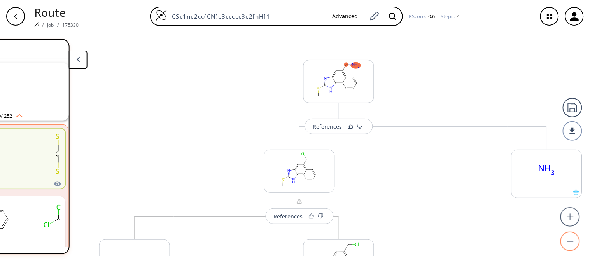
click at [571, 240] on circle at bounding box center [570, 242] width 19 height 19
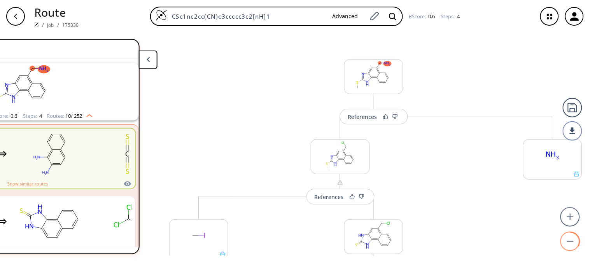
click at [571, 240] on circle at bounding box center [570, 242] width 19 height 19
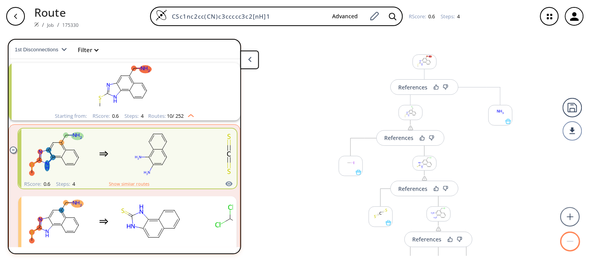
scroll to position [0, 0]
click at [571, 240] on circle at bounding box center [570, 242] width 19 height 19
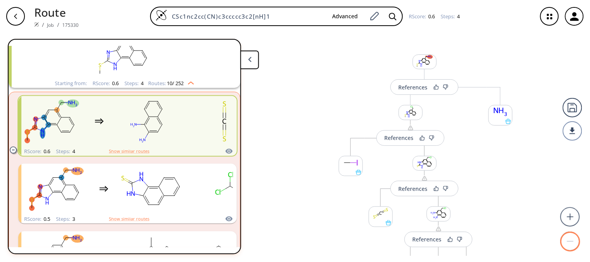
scroll to position [54, 0]
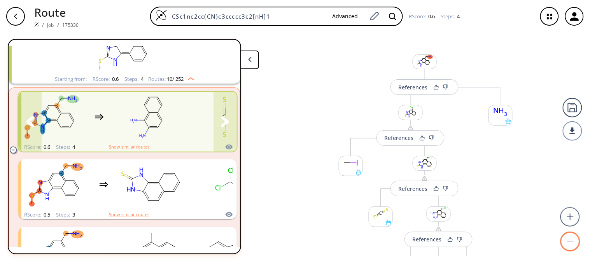
click at [119, 130] on rect "clusters" at bounding box center [147, 117] width 70 height 49
click at [119, 131] on rect "clusters" at bounding box center [147, 117] width 70 height 49
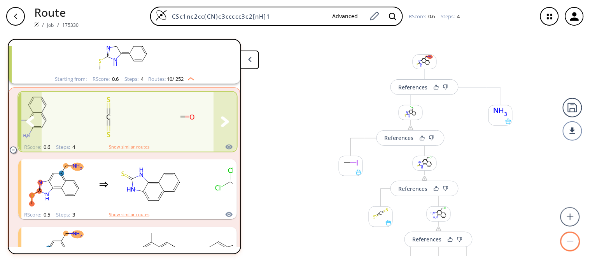
click at [225, 118] on icon "clusters" at bounding box center [225, 121] width 9 height 11
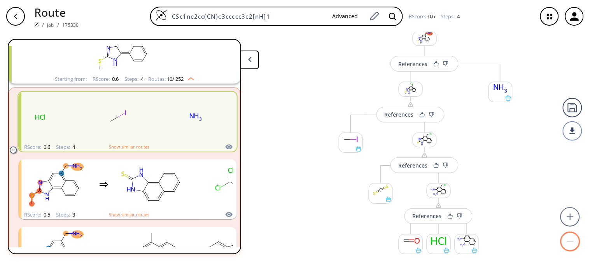
scroll to position [24, 0]
click at [570, 218] on circle at bounding box center [570, 217] width 19 height 19
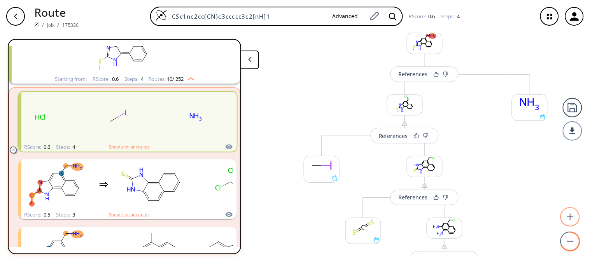
click at [570, 218] on circle at bounding box center [570, 217] width 19 height 19
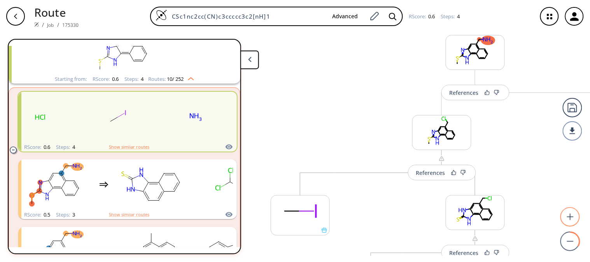
click at [570, 218] on circle at bounding box center [570, 217] width 19 height 19
click at [570, 219] on icon at bounding box center [570, 216] width 7 height 7
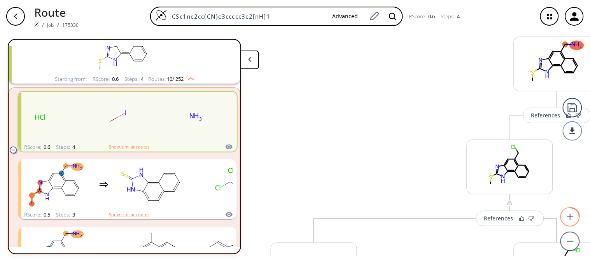
click at [570, 219] on icon at bounding box center [570, 216] width 7 height 7
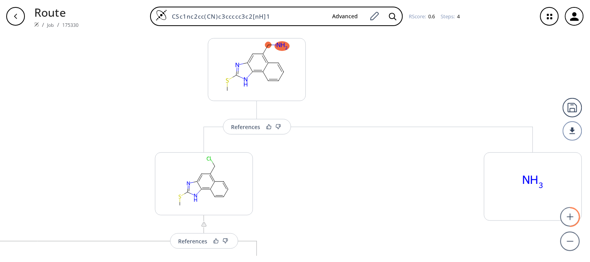
scroll to position [0, 348]
click at [572, 240] on circle at bounding box center [570, 242] width 19 height 19
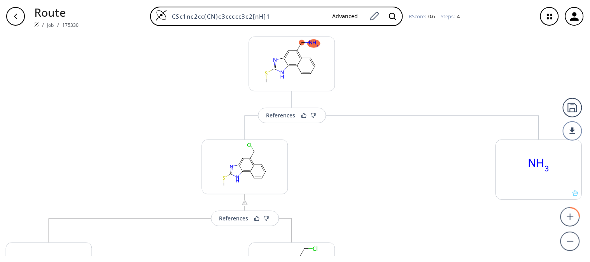
drag, startPoint x: 581, startPoint y: 119, endPoint x: 582, endPoint y: 139, distance: 19.9
click at [582, 139] on div "References More routes from here References More routes from here More routes f…" at bounding box center [162, 147] width 855 height 229
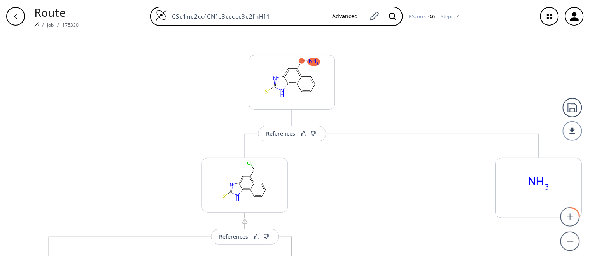
scroll to position [7, 0]
click at [573, 245] on circle at bounding box center [570, 242] width 19 height 19
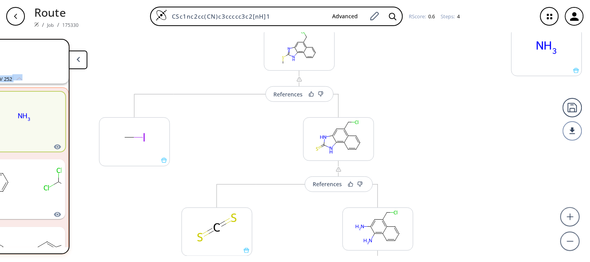
scroll to position [124, 0]
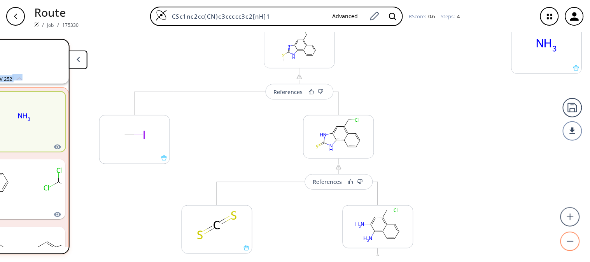
click at [570, 240] on circle at bounding box center [570, 242] width 19 height 19
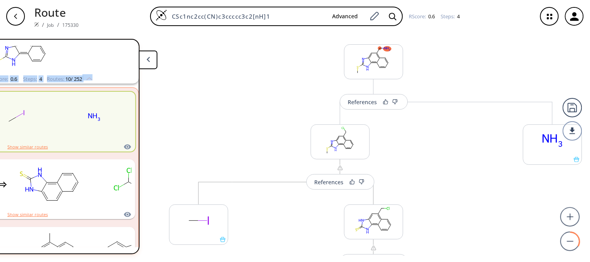
scroll to position [0, 0]
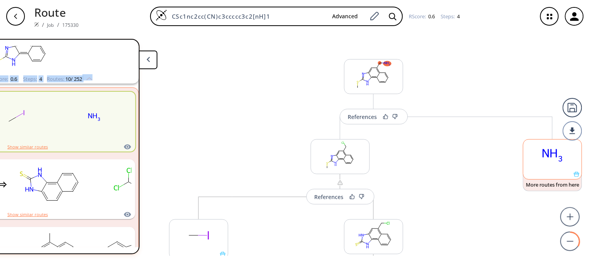
click at [539, 154] on ellipse at bounding box center [553, 155] width 28 height 17
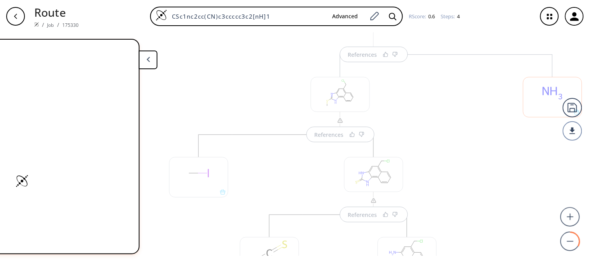
scroll to position [83, 0]
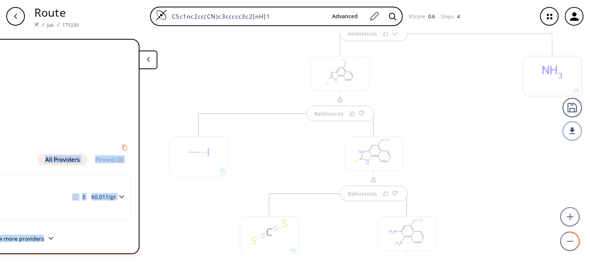
click at [538, 75] on div at bounding box center [552, 76] width 59 height 40
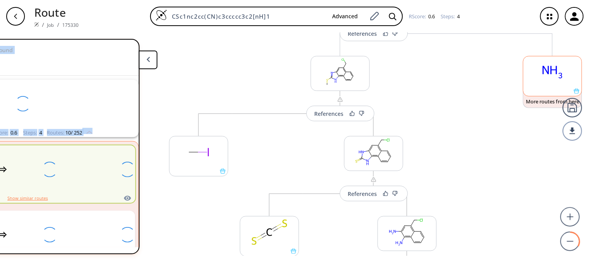
scroll to position [54, 0]
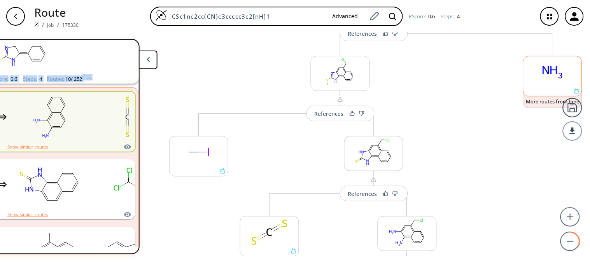
click at [539, 75] on ellipse at bounding box center [553, 71] width 28 height 17
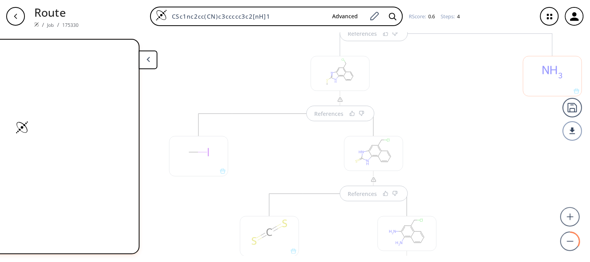
scroll to position [0, 0]
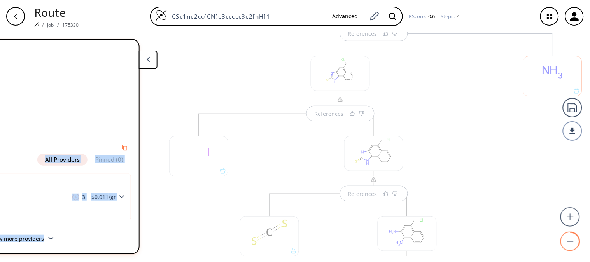
click at [572, 239] on circle at bounding box center [570, 242] width 19 height 19
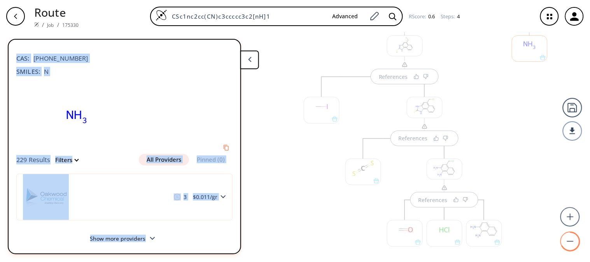
click at [572, 239] on circle at bounding box center [570, 242] width 19 height 19
click at [74, 55] on div "CAS: 12207-64-6" at bounding box center [124, 54] width 216 height 17
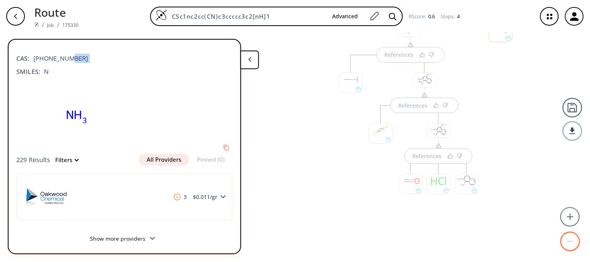
click at [74, 55] on div "CAS: 12207-64-6" at bounding box center [124, 54] width 216 height 17
drag, startPoint x: 43, startPoint y: 70, endPoint x: 50, endPoint y: 71, distance: 6.7
click at [50, 71] on div "SMILES: N" at bounding box center [124, 71] width 216 height 9
copy span "N"
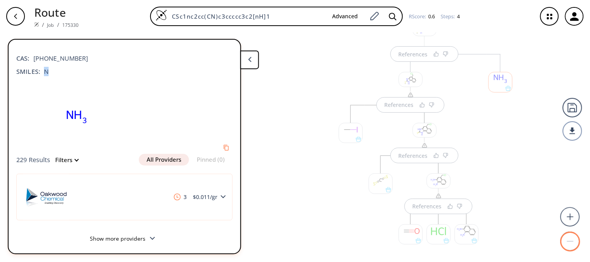
scroll to position [23, 0]
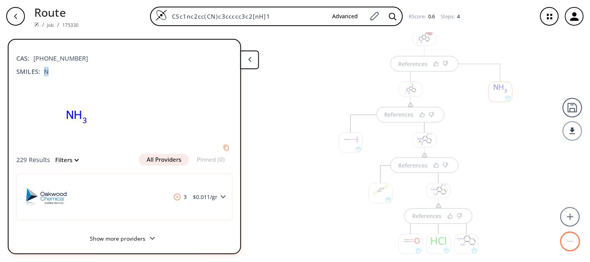
click at [409, 92] on div at bounding box center [411, 89] width 24 height 15
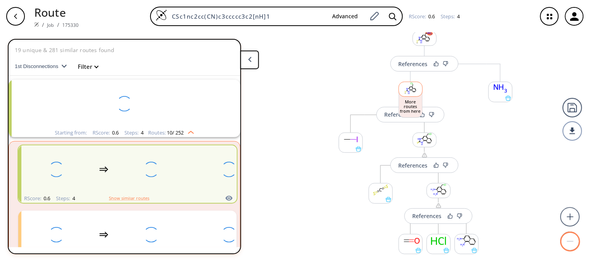
scroll to position [54, 0]
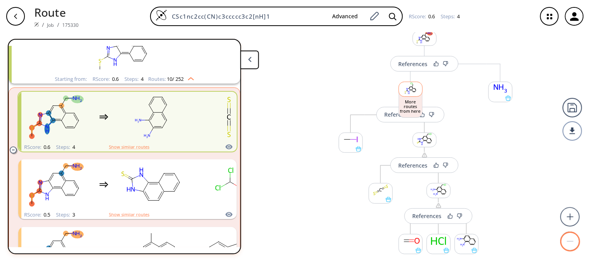
click at [409, 92] on rect at bounding box center [410, 88] width 23 height 13
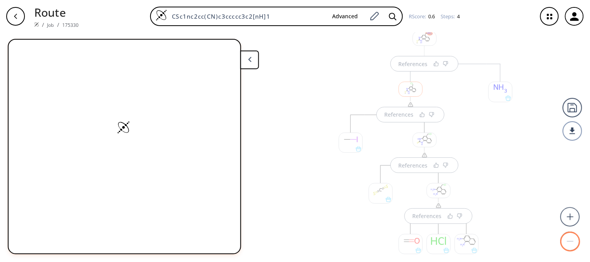
scroll to position [49, 0]
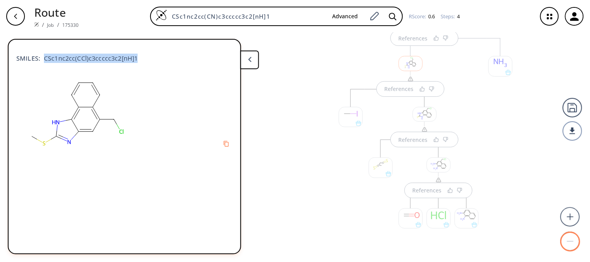
drag, startPoint x: 135, startPoint y: 58, endPoint x: 43, endPoint y: 56, distance: 91.8
click at [43, 56] on span "CSc1nc2cc(CCl)c3ccccc3c2[nH]1" at bounding box center [89, 58] width 98 height 9
copy span "CSc1nc2cc(CCl)c3ccccc3c2[nH]1"
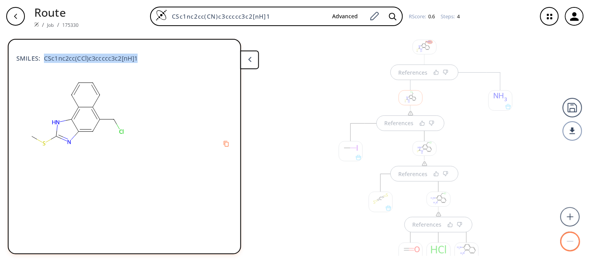
scroll to position [0, 0]
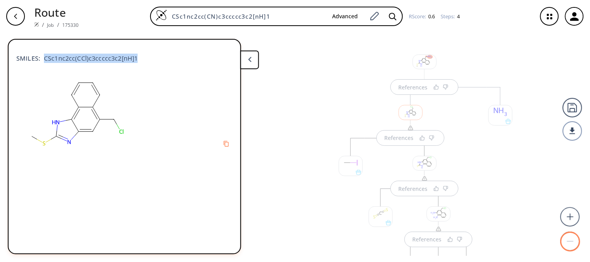
click at [430, 66] on div at bounding box center [425, 61] width 24 height 15
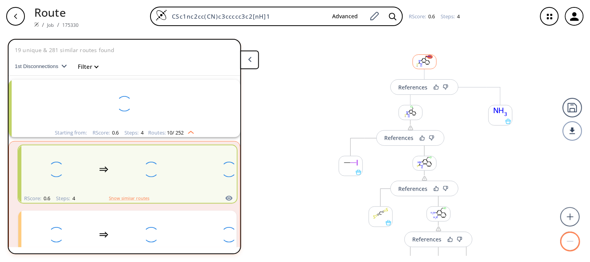
scroll to position [54, 0]
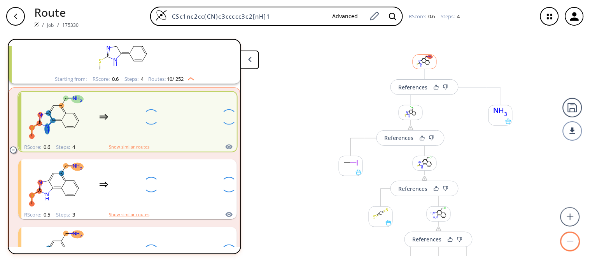
click at [430, 66] on rect at bounding box center [424, 61] width 23 height 13
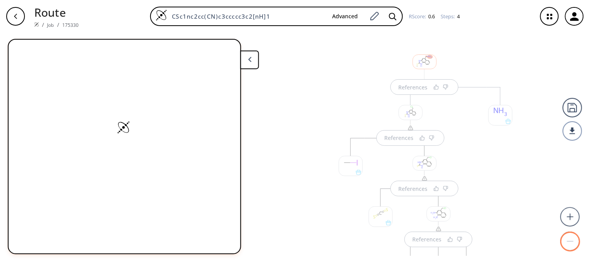
scroll to position [0, 0]
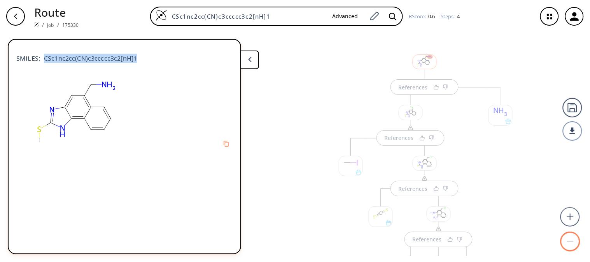
drag, startPoint x: 44, startPoint y: 58, endPoint x: 138, endPoint y: 58, distance: 94.9
click at [138, 58] on div "SMILES: CSc1nc2cc(CN)c3ccccc3c2[nH]1" at bounding box center [124, 54] width 216 height 17
copy span "CSc1nc2cc(CN)c3ccccc3c2[nH]1"
click at [353, 169] on div at bounding box center [351, 166] width 24 height 20
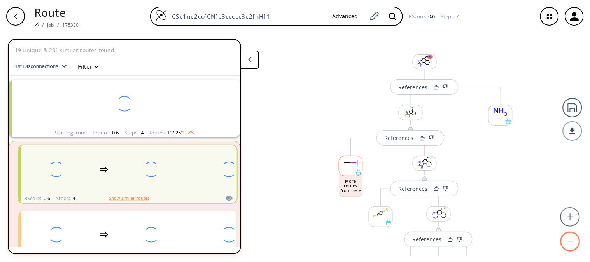
scroll to position [54, 0]
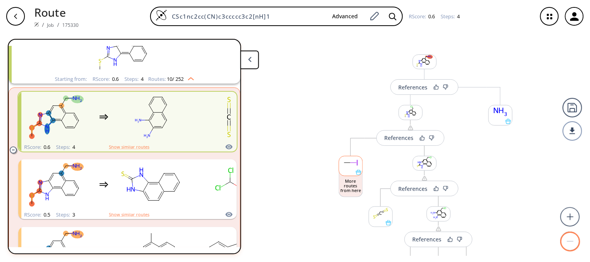
click at [353, 169] on rect at bounding box center [350, 162] width 23 height 13
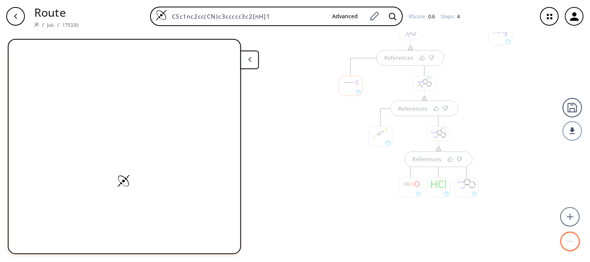
scroll to position [100, 0]
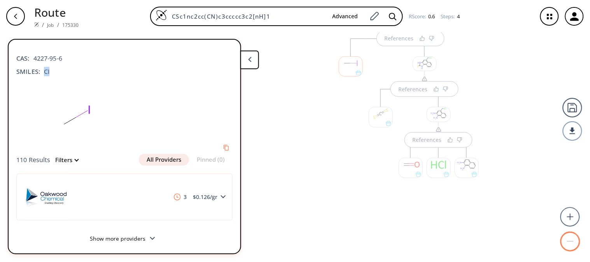
drag, startPoint x: 49, startPoint y: 70, endPoint x: 45, endPoint y: 70, distance: 4.3
click at [45, 70] on div "SMILES: CI" at bounding box center [124, 71] width 216 height 9
click at [421, 67] on div at bounding box center [425, 63] width 24 height 15
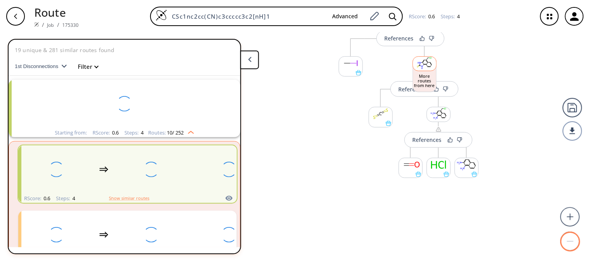
scroll to position [54, 0]
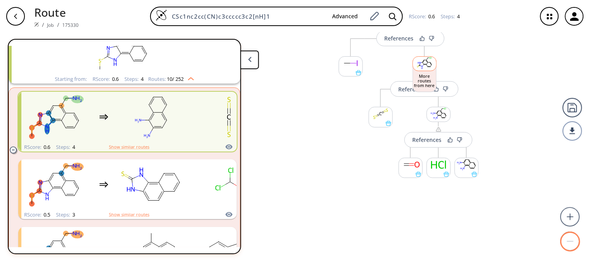
click at [421, 67] on rect at bounding box center [424, 63] width 23 height 13
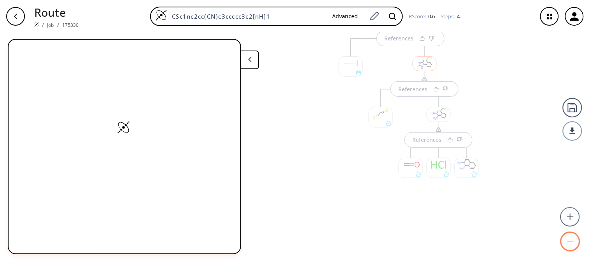
scroll to position [0, 0]
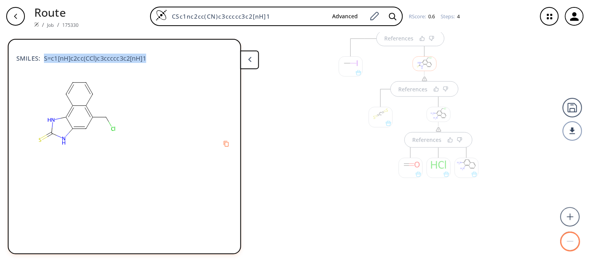
drag, startPoint x: 45, startPoint y: 57, endPoint x: 145, endPoint y: 59, distance: 100.3
click at [145, 59] on div "SMILES: S=c1[nH]c2cc(CCl)c3ccccc3c2[nH]1" at bounding box center [124, 54] width 216 height 17
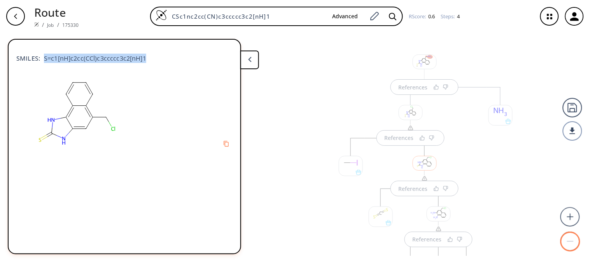
click at [411, 117] on div at bounding box center [411, 112] width 24 height 15
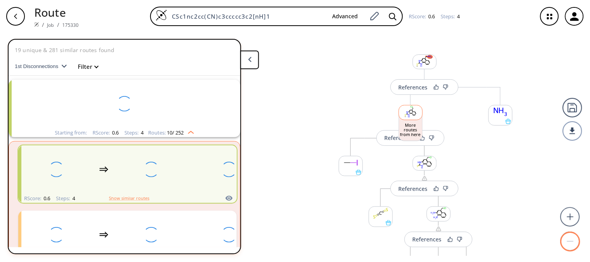
scroll to position [54, 0]
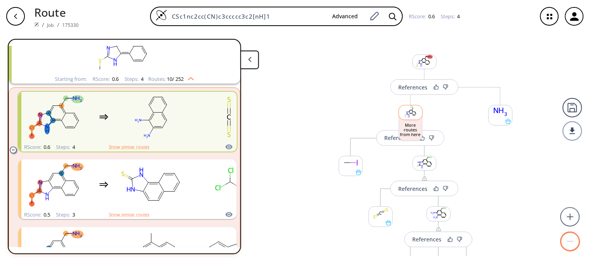
click at [411, 117] on rect at bounding box center [410, 111] width 23 height 13
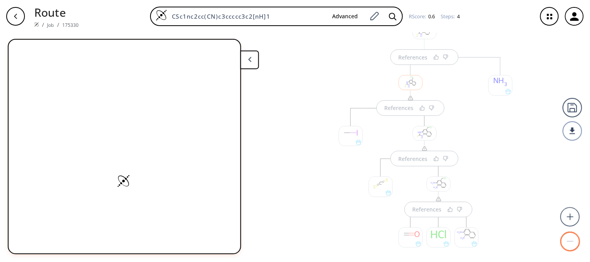
scroll to position [49, 0]
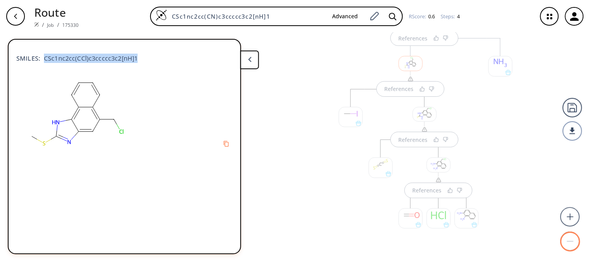
drag, startPoint x: 44, startPoint y: 57, endPoint x: 139, endPoint y: 56, distance: 95.3
click at [139, 56] on div "SMILES: CSc1nc2cc(CCl)c3ccccc3c2[nH]1" at bounding box center [124, 54] width 216 height 17
click at [379, 168] on div at bounding box center [381, 167] width 24 height 20
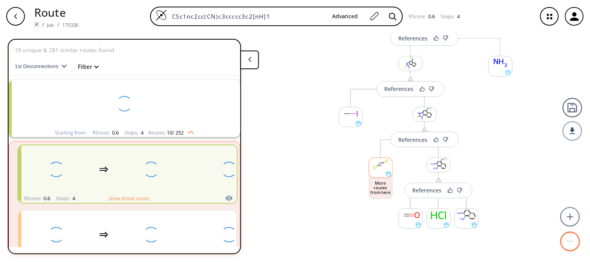
scroll to position [54, 0]
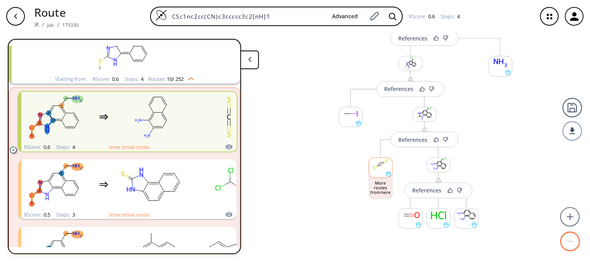
click at [380, 169] on rect at bounding box center [380, 164] width 23 height 13
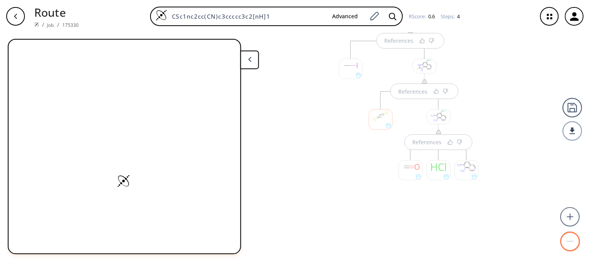
scroll to position [100, 0]
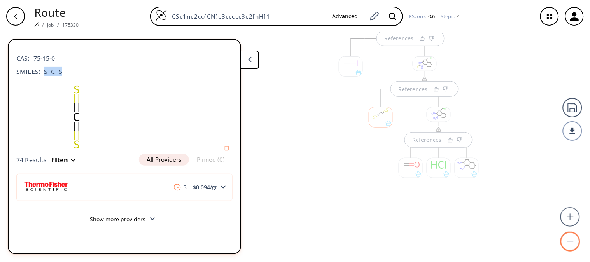
drag, startPoint x: 44, startPoint y: 69, endPoint x: 65, endPoint y: 71, distance: 21.9
click at [65, 71] on div "SMILES: S=C=S" at bounding box center [124, 71] width 216 height 9
click at [438, 118] on div at bounding box center [439, 114] width 24 height 15
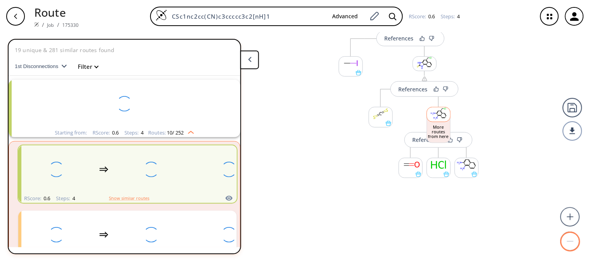
scroll to position [54, 0]
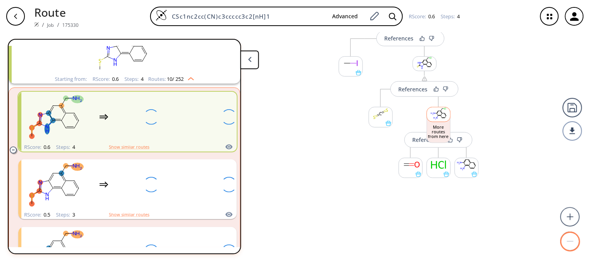
click at [441, 118] on ellipse at bounding box center [442, 118] width 2 height 2
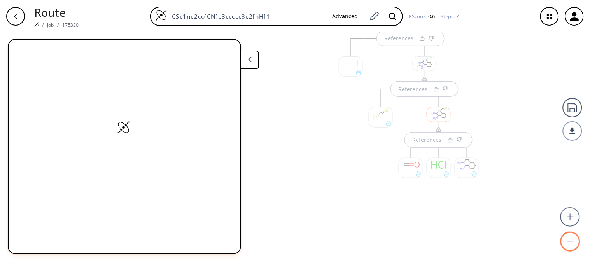
scroll to position [0, 0]
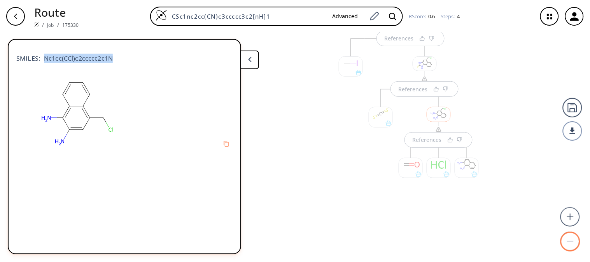
drag, startPoint x: 43, startPoint y: 57, endPoint x: 110, endPoint y: 60, distance: 67.3
click at [110, 60] on span "Nc1cc(CCl)c2ccccc2c1N" at bounding box center [76, 58] width 73 height 9
click at [425, 63] on div at bounding box center [425, 63] width 24 height 15
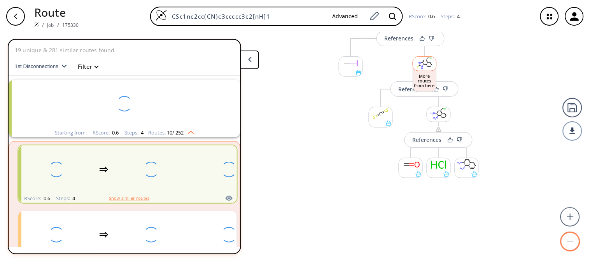
scroll to position [54, 0]
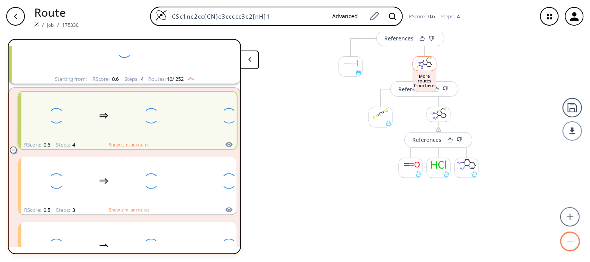
click at [427, 63] on ellipse at bounding box center [428, 62] width 2 height 2
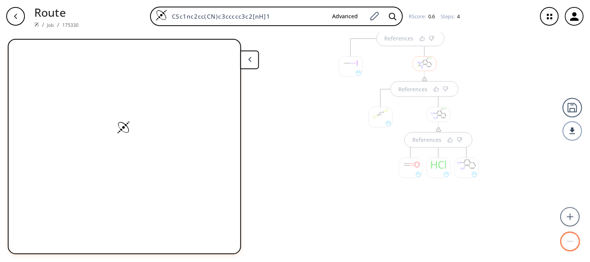
scroll to position [0, 0]
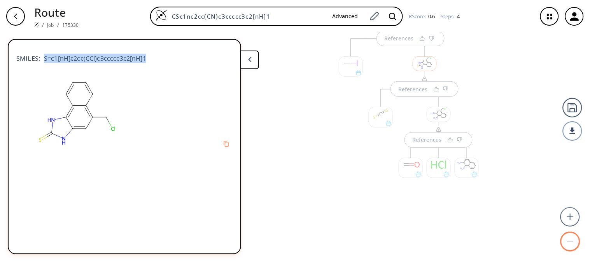
drag, startPoint x: 44, startPoint y: 57, endPoint x: 154, endPoint y: 68, distance: 110.2
click at [154, 68] on div "SMILES: S=c1[nH]c2cc(CCl)c3ccccc3c2[nH]1" at bounding box center [124, 61] width 216 height 30
click at [486, 91] on div at bounding box center [500, 114] width 28 height 253
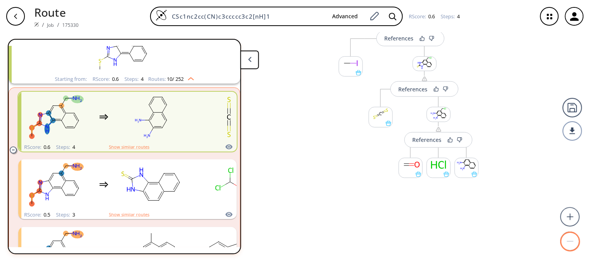
scroll to position [99, 0]
click at [471, 168] on icon at bounding box center [472, 168] width 3 height 0
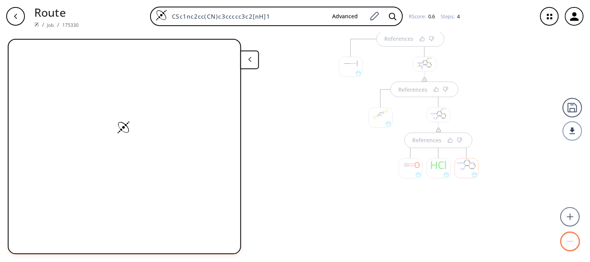
scroll to position [100, 0]
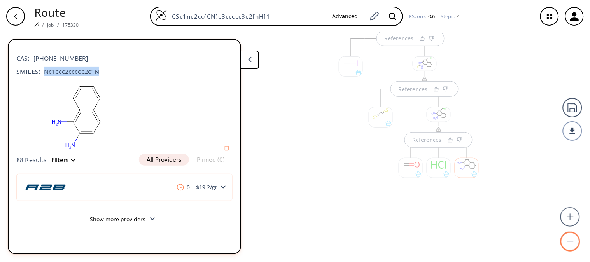
drag, startPoint x: 44, startPoint y: 70, endPoint x: 96, endPoint y: 72, distance: 52.1
click at [96, 72] on span "Nc1ccc2ccccc2c1N" at bounding box center [69, 71] width 59 height 9
click at [437, 164] on div at bounding box center [439, 168] width 24 height 20
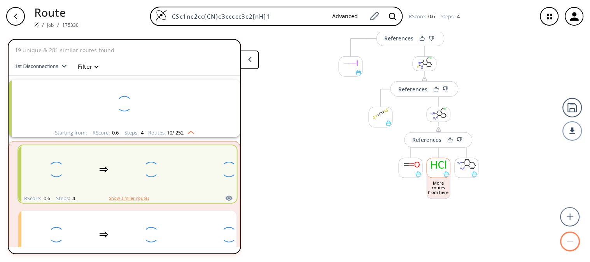
scroll to position [54, 0]
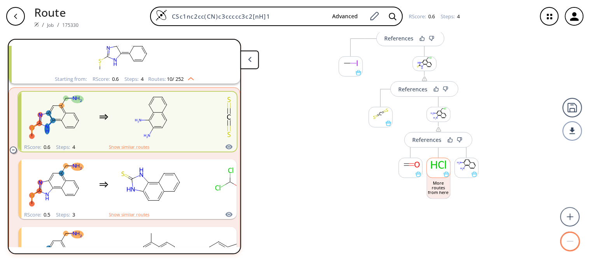
click at [432, 166] on ellipse at bounding box center [438, 165] width 21 height 12
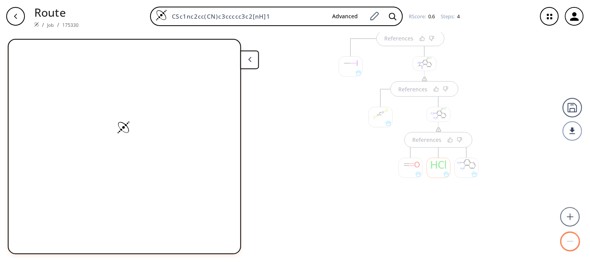
scroll to position [0, 0]
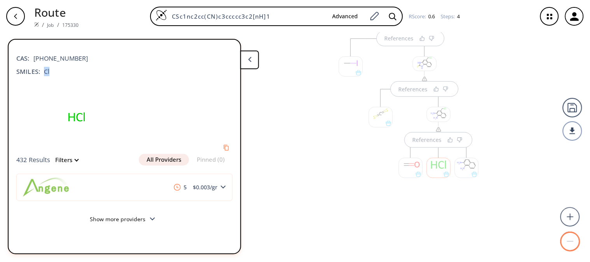
drag, startPoint x: 44, startPoint y: 69, endPoint x: 51, endPoint y: 70, distance: 7.1
click at [51, 70] on div "SMILES: Cl" at bounding box center [124, 71] width 216 height 9
click at [413, 166] on div at bounding box center [411, 168] width 24 height 20
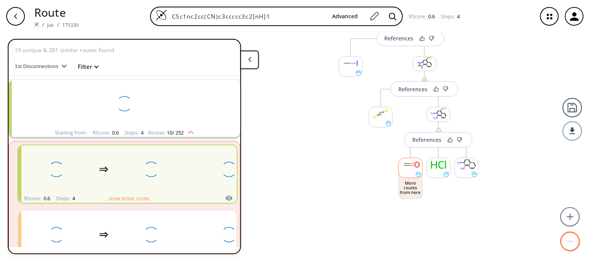
scroll to position [54, 0]
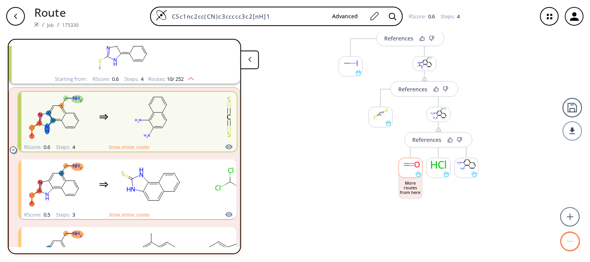
click at [413, 166] on ellipse at bounding box center [417, 165] width 8 height 8
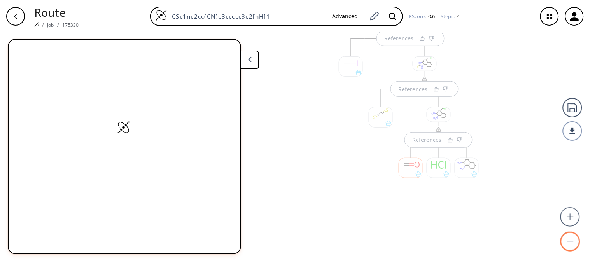
scroll to position [0, 0]
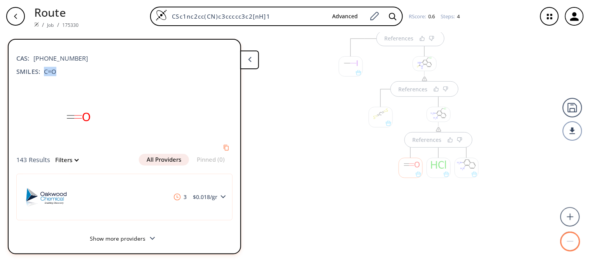
drag, startPoint x: 44, startPoint y: 70, endPoint x: 56, endPoint y: 70, distance: 12.8
click at [56, 70] on div "SMILES: C=O" at bounding box center [124, 71] width 216 height 9
click at [437, 112] on div at bounding box center [439, 114] width 24 height 15
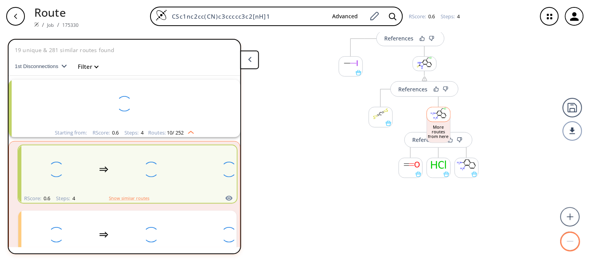
scroll to position [54, 0]
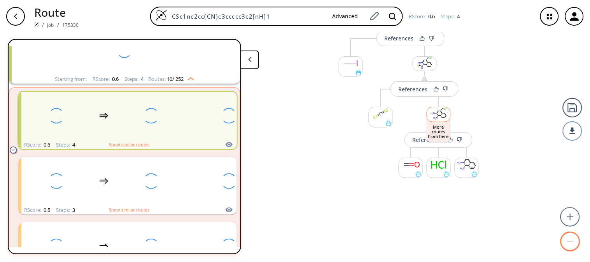
click at [440, 112] on ellipse at bounding box center [441, 111] width 2 height 2
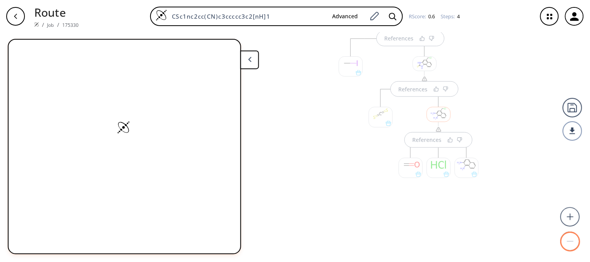
scroll to position [0, 0]
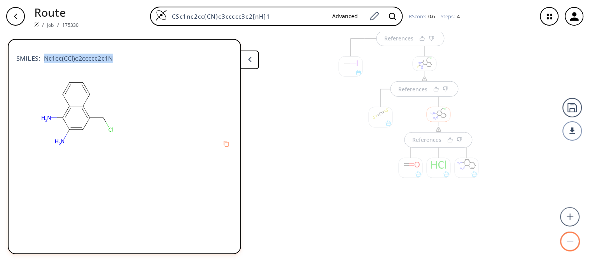
drag, startPoint x: 44, startPoint y: 57, endPoint x: 114, endPoint y: 56, distance: 70.4
click at [114, 56] on div "SMILES: Nc1cc(CCl)c2ccccc2c1N" at bounding box center [124, 54] width 216 height 17
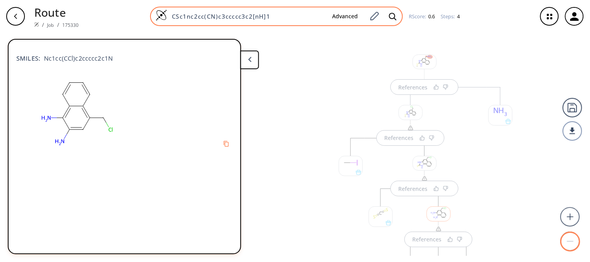
drag, startPoint x: 272, startPoint y: 15, endPoint x: 170, endPoint y: 18, distance: 101.9
click at [170, 18] on input "CSc1nc2cc(CN)c3ccccc3c2[nH]1" at bounding box center [246, 16] width 159 height 8
click at [311, 16] on input "CSc1nc2cc(CN)c3ccccc3c2[nH]1" at bounding box center [246, 16] width 159 height 8
type input "C"
paste input "O=C(CSc1nc2c([nH]1)cccc2)C/N=C/Cc1nc(C(=N)C)c(c2c1cc1CC=Nc1c2)O"
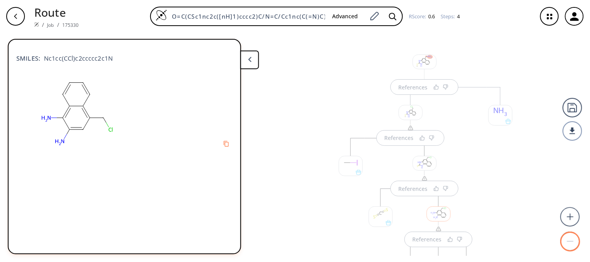
scroll to position [0, 68]
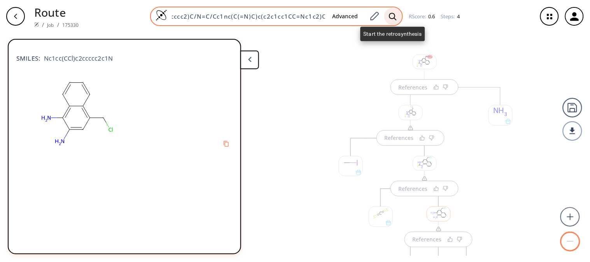
type input "O=C(CSc1nc2c([nH]1)cccc2)C/N=C/Cc1nc(C(=N)C)c(c2c1cc1CC=Nc1c2)O"
click at [391, 17] on icon at bounding box center [393, 16] width 8 height 8
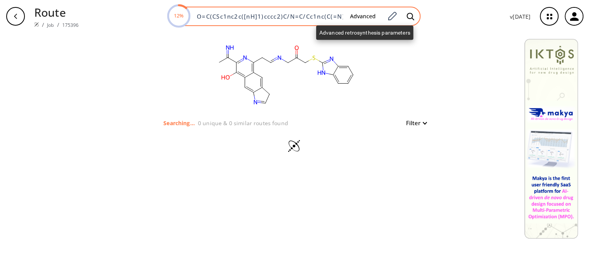
scroll to position [0, 75]
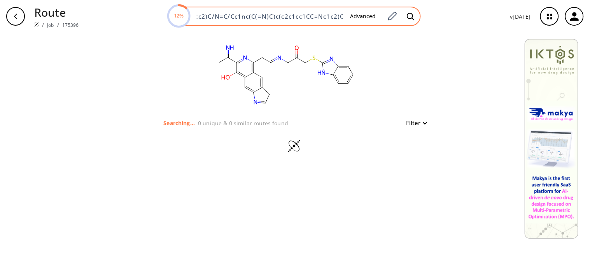
drag, startPoint x: 199, startPoint y: 15, endPoint x: 402, endPoint y: 12, distance: 202.6
click at [402, 12] on div "12% O=C(CSc1nc2c([nH]1)cccc2)C/N=C/Cc1nc(C(=N)C)c(c2c1cc1CC=Nc1c2)O Advanced" at bounding box center [294, 16] width 253 height 19
paste input "CC(=N)c1nc(C/C=N/CC(=O)CSc2nc3ccccc3[nH]2)c2cc3c(cc2c1O)N=CC3"
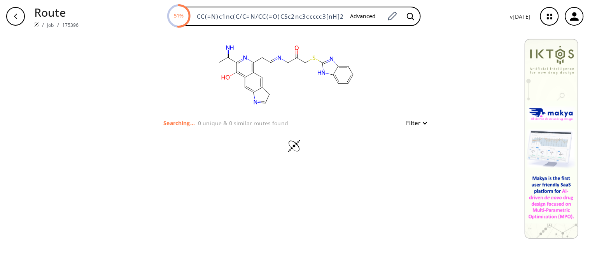
scroll to position [0, 71]
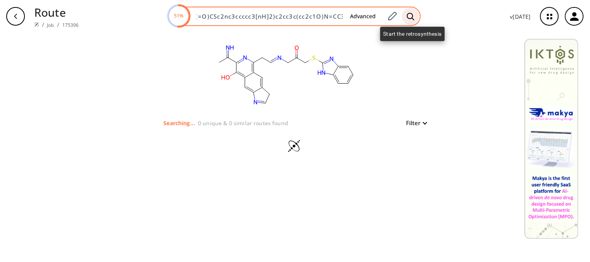
type input "CC(=N)c1nc(C/C=N/CC(=O)CSc2nc3ccccc3[nH]2)c2cc3c(cc2c1O)N=CC3"
click at [414, 16] on icon at bounding box center [411, 16] width 8 height 8
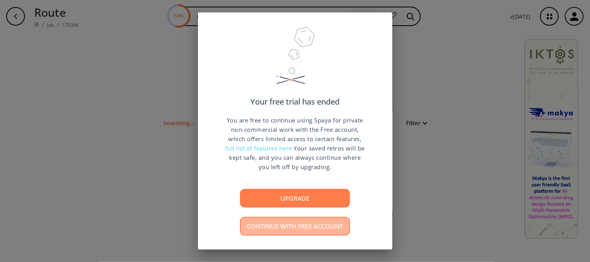
click at [250, 220] on button "Continue with free account" at bounding box center [295, 226] width 110 height 19
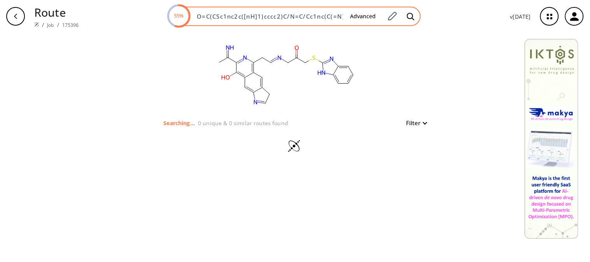
click at [344, 14] on input "O=C(CSc1nc2c([nH]1)cccc2)C/N=C/Cc1nc(C(=N)C)c(c2c1cc1CC=Nc1c2)O" at bounding box center [268, 16] width 152 height 8
drag, startPoint x: 345, startPoint y: 14, endPoint x: 173, endPoint y: 19, distance: 171.1
click at [173, 19] on div "56% O=C(CSc1nc2c([nH]1)cccc2)C/N=C/Cc1nc(C(=N)C)c(c2c1cc1CC=Nc1c2)O Advanced" at bounding box center [294, 16] width 253 height 19
type input "C)c(c2c1cc1CC=Nc1c2)O"
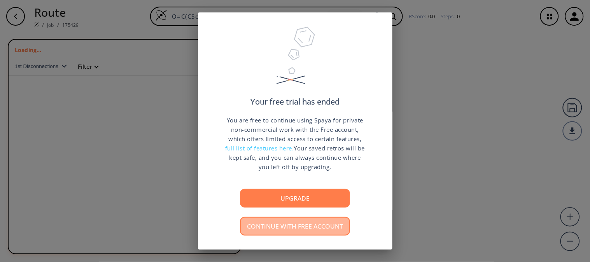
click at [294, 234] on button "Continue with free account" at bounding box center [295, 226] width 110 height 19
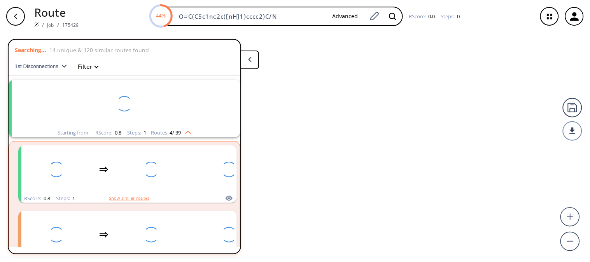
scroll to position [17, 0]
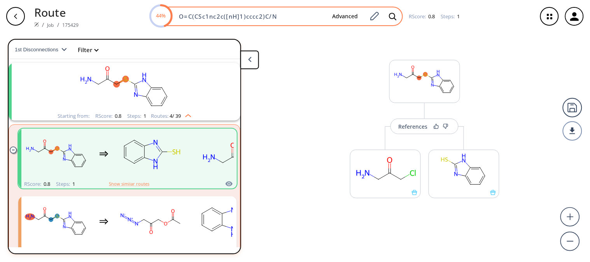
click at [278, 14] on input "O=C(CSc1nc2c([nH]1)cccc2)C/N" at bounding box center [250, 16] width 152 height 8
drag, startPoint x: 278, startPoint y: 14, endPoint x: 165, endPoint y: 17, distance: 112.4
click at [165, 17] on div "44% O=C(CSc1nc2c([nH]1)cccc2)C/N Advanced" at bounding box center [276, 16] width 253 height 19
click at [236, 19] on input at bounding box center [250, 16] width 152 height 8
paste input "CC(=N)c1nc(C/C=N/CC(=O)CSc2nc3ccccc3[nH]2)c2cc3c(cc2c1O)N=CC3"
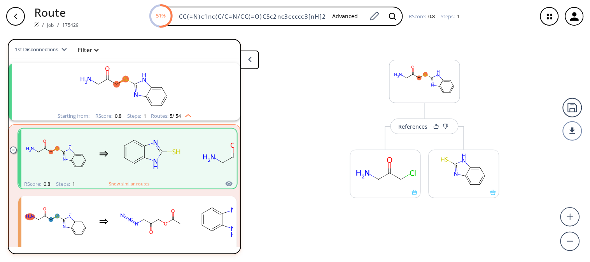
scroll to position [0, 71]
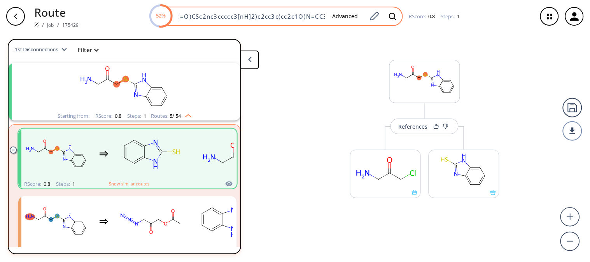
click at [205, 19] on input "CC(=N)c1nc(C/C=N/CC(=O)CSc2nc3ccccc3[nH]2)c2cc3c(cc2c1O)N=CC3" at bounding box center [250, 16] width 152 height 8
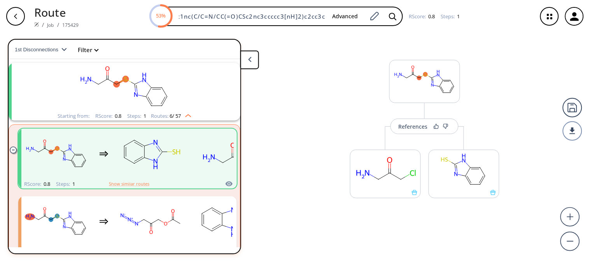
scroll to position [0, 0]
drag, startPoint x: 214, startPoint y: 17, endPoint x: 129, endPoint y: 21, distance: 85.7
click at [129, 21] on div "53% CC(=N)c1nc(C/C=N/CC(=O)CSc2nc3ccccc3[nH]2)c2cc3c(cc2c1O)N=CC3 Advanced RSco…" at bounding box center [308, 16] width 446 height 19
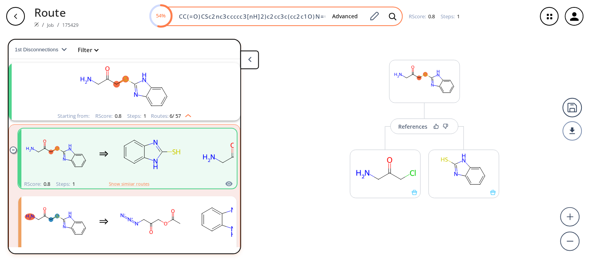
type input "CC(=O)CSc2nc3ccccc3[nH]2)c2cc3c(cc2c1O)N=CC3"
click at [391, 14] on icon at bounding box center [393, 16] width 8 height 8
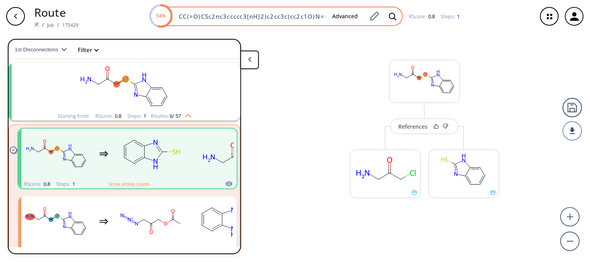
click at [364, 21] on div "Advanced" at bounding box center [363, 16] width 75 height 17
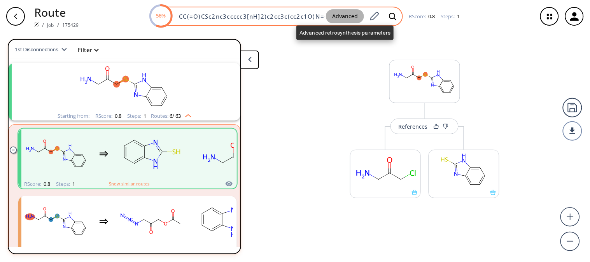
click at [346, 16] on button "Advanced" at bounding box center [345, 16] width 38 height 14
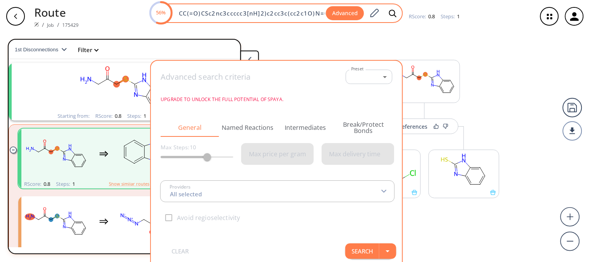
type input "All selected"
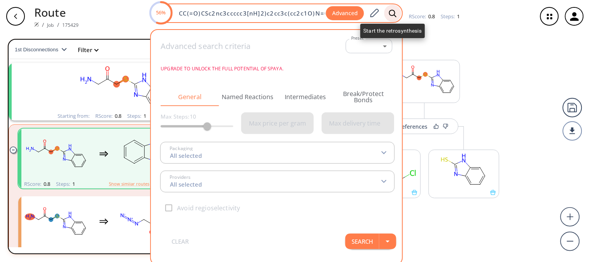
click at [397, 8] on div at bounding box center [392, 13] width 17 height 17
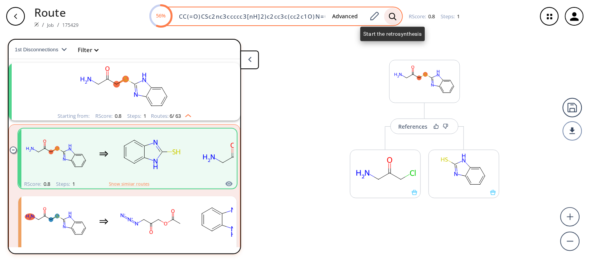
click at [393, 14] on icon at bounding box center [393, 16] width 8 height 8
click at [392, 20] on icon at bounding box center [393, 16] width 8 height 8
click at [391, 16] on icon at bounding box center [393, 16] width 8 height 8
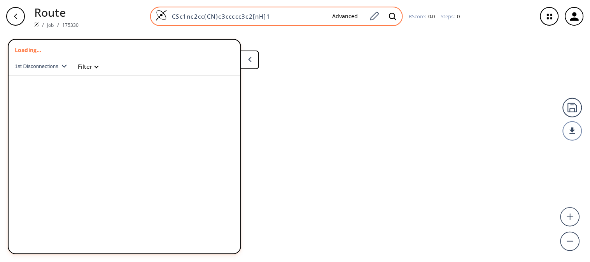
drag, startPoint x: 272, startPoint y: 16, endPoint x: 170, endPoint y: 17, distance: 101.9
click at [170, 17] on input "CSc1nc2cc(CN)c3ccccc3c2[nH]1" at bounding box center [246, 16] width 159 height 8
paste input "C(=N)c1nc(C/C=N"
type input "CC(=N)c1nc(C/C=N"
click at [389, 18] on icon at bounding box center [393, 16] width 8 height 8
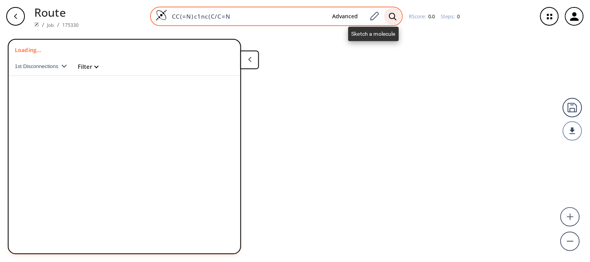
click at [393, 16] on icon at bounding box center [393, 16] width 8 height 8
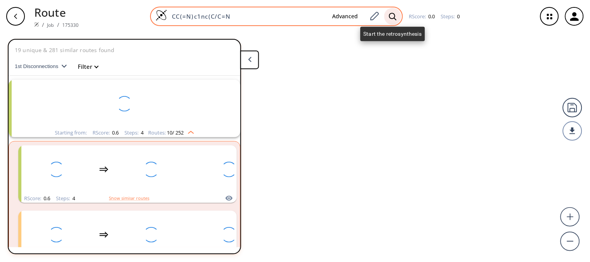
click at [393, 16] on icon at bounding box center [393, 16] width 8 height 8
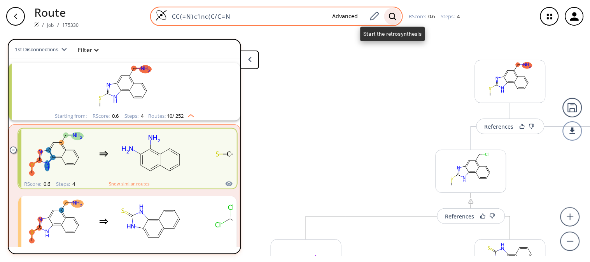
click at [393, 16] on icon at bounding box center [393, 16] width 8 height 8
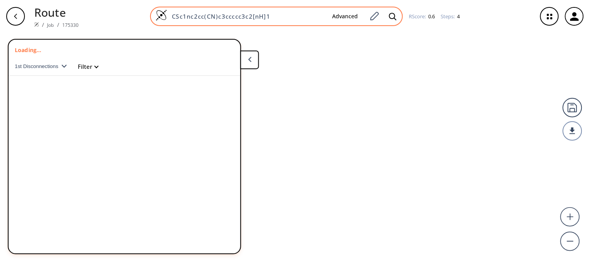
drag, startPoint x: 271, startPoint y: 15, endPoint x: 170, endPoint y: 13, distance: 101.5
click at [170, 13] on input "CSc1nc2cc(CN)c3ccccc3c2[nH]1" at bounding box center [246, 16] width 159 height 8
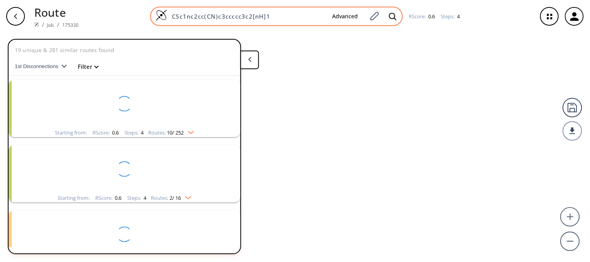
paste input "C(=N)c1nc(C/C=N"
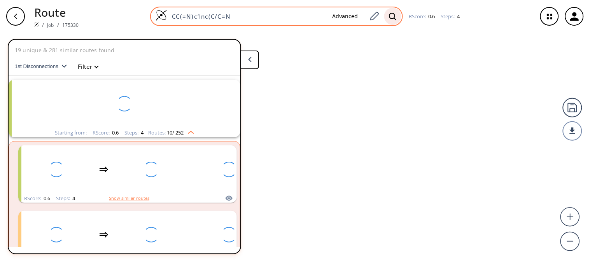
type input "CC(=N)c1nc(C/C=N"
click at [391, 17] on icon at bounding box center [393, 16] width 8 height 8
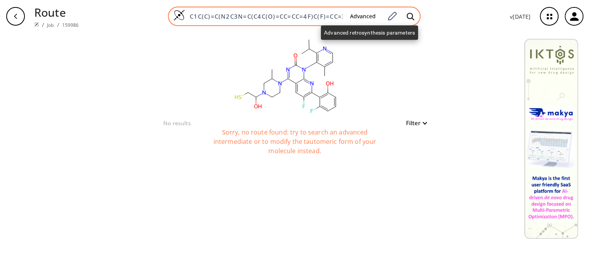
scroll to position [0, 152]
drag, startPoint x: 192, startPoint y: 16, endPoint x: 350, endPoint y: 14, distance: 158.6
click at [350, 14] on div "C1C(C)=C(N2C3N=C(C4C(O)=CC=CC=4F)C(F)=CC=3C(N3C(C)CN(C(O)CS)CC3)=NC2=O)C(C(C)C)…" at bounding box center [294, 16] width 253 height 19
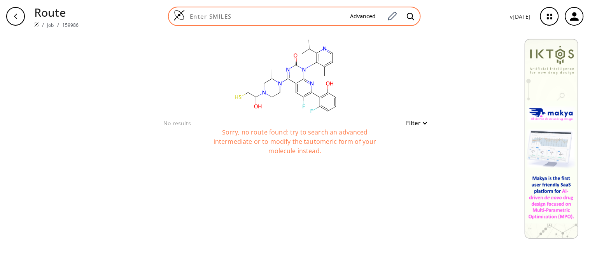
paste input "CC(=N)c1nc(C/C=N"
click at [411, 16] on icon at bounding box center [411, 16] width 8 height 8
click at [411, 15] on icon at bounding box center [411, 16] width 8 height 8
click at [411, 14] on icon at bounding box center [411, 16] width 8 height 8
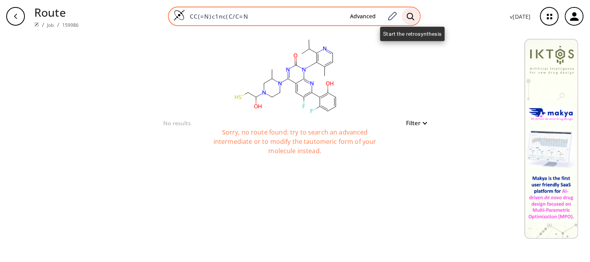
click at [411, 14] on icon at bounding box center [411, 16] width 8 height 8
click at [412, 17] on icon at bounding box center [411, 16] width 8 height 8
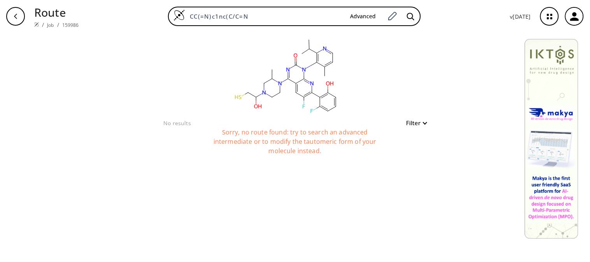
type input "CC(=N)c1nc(C/C=N"
